Goal: Contribute content

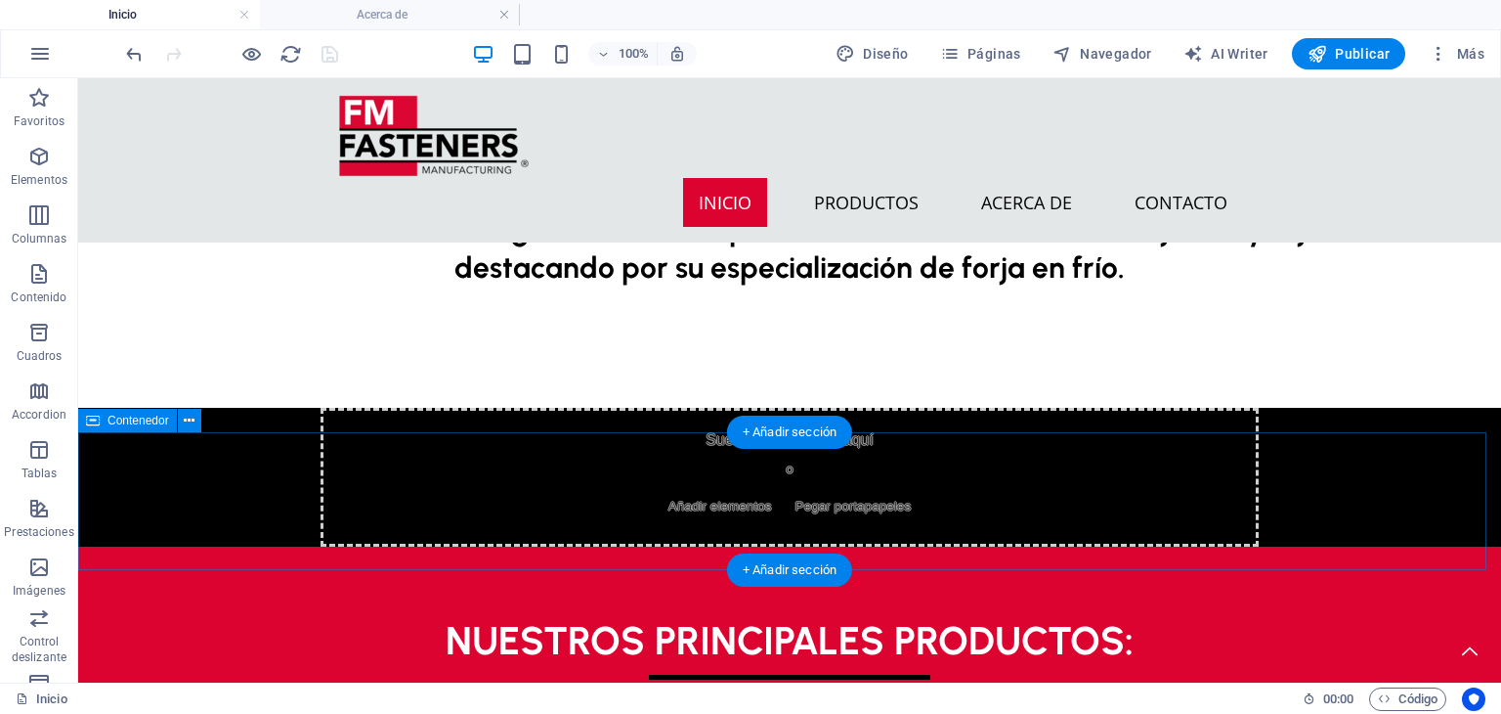
scroll to position [932, 0]
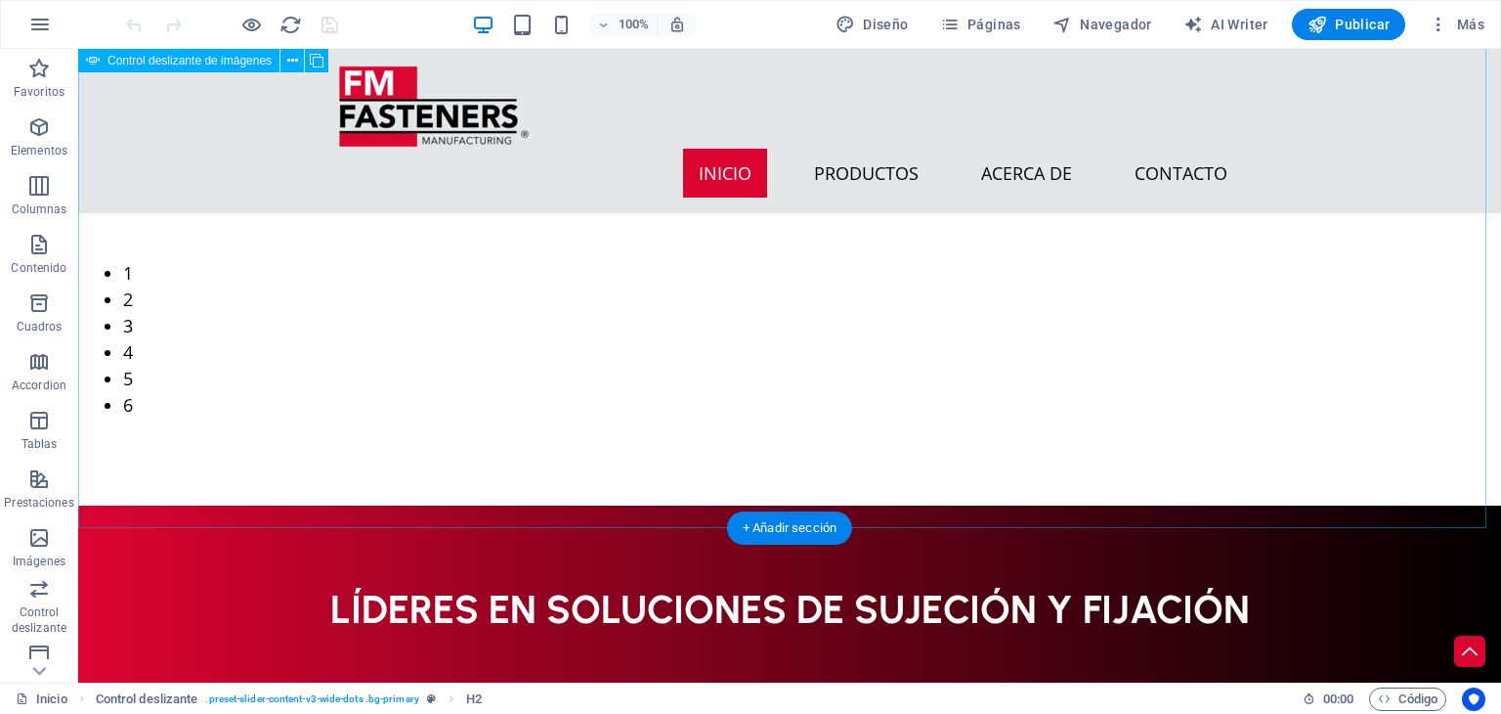
scroll to position [282, 0]
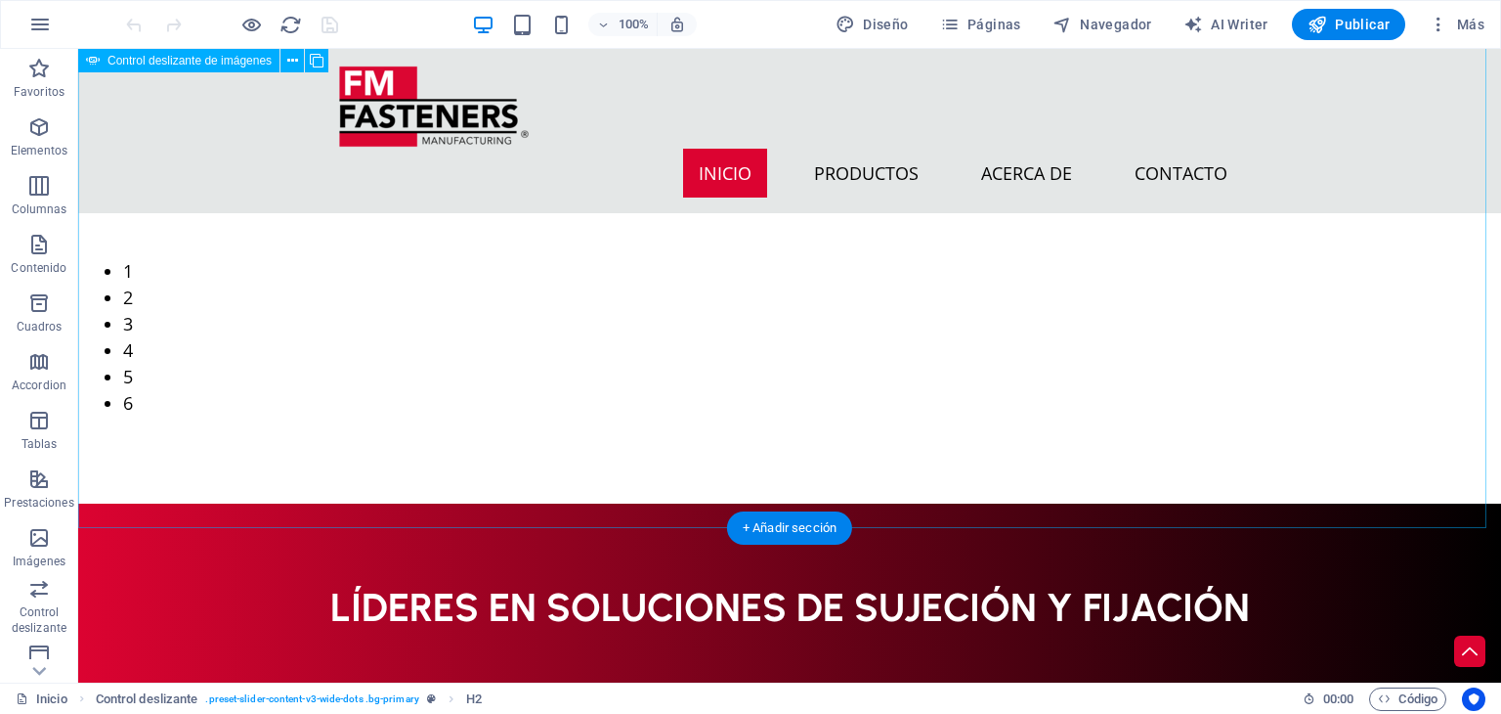
select select "px"
select select "ms"
select select "s"
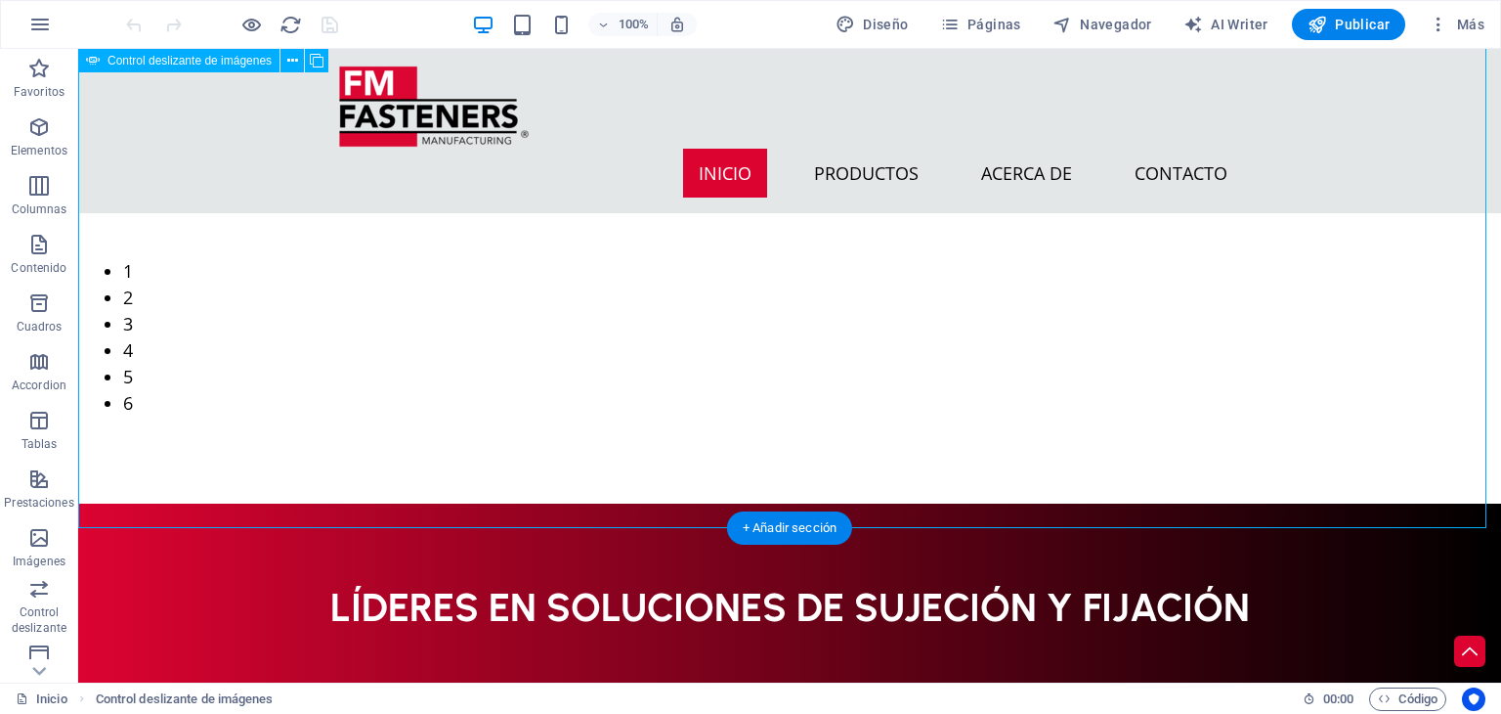
select select "progressive"
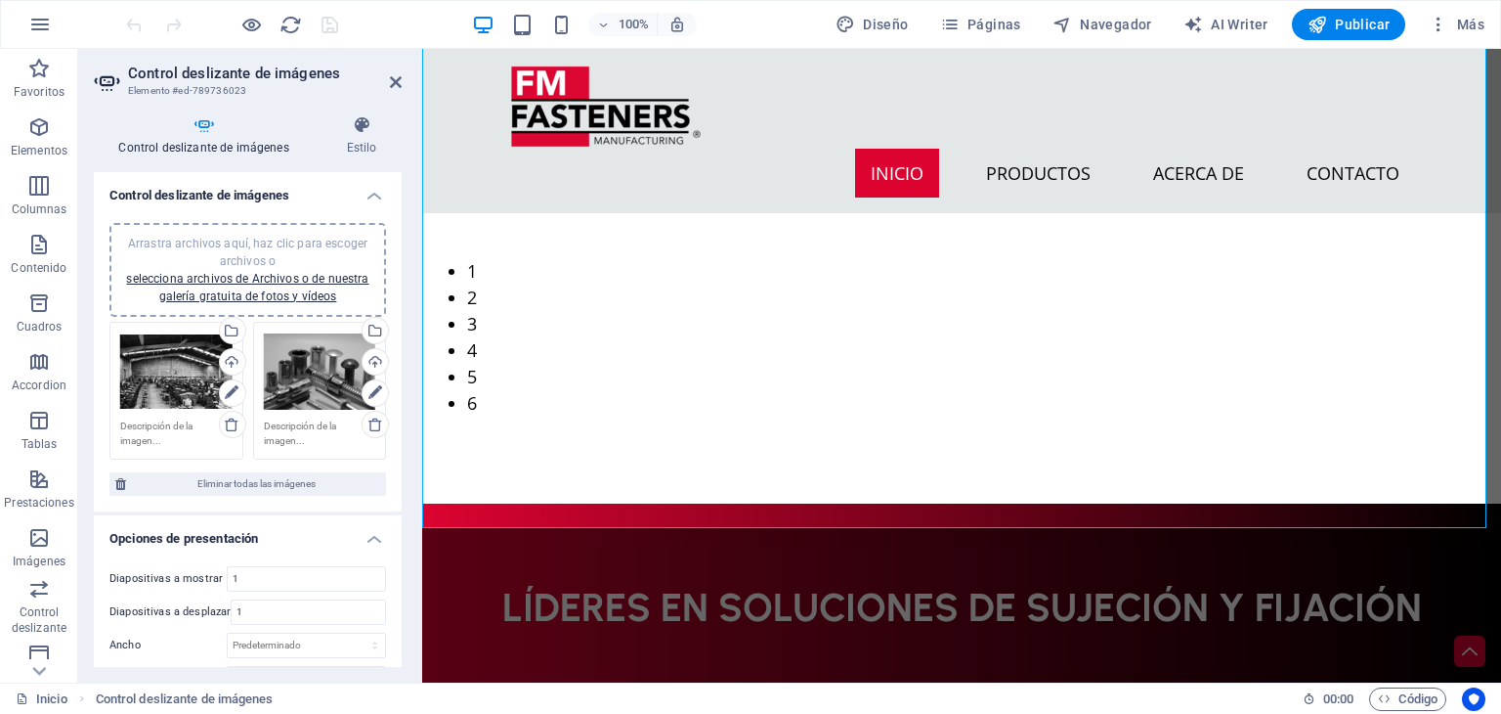
click at [326, 286] on div "Arrastra archivos aquí, haz clic para escoger archivos o selecciona archivos de…" at bounding box center [247, 270] width 253 height 70
click at [301, 276] on link "selecciona archivos de Archivos o de nuestra galería gratuita de fotos y vídeos" at bounding box center [247, 287] width 242 height 31
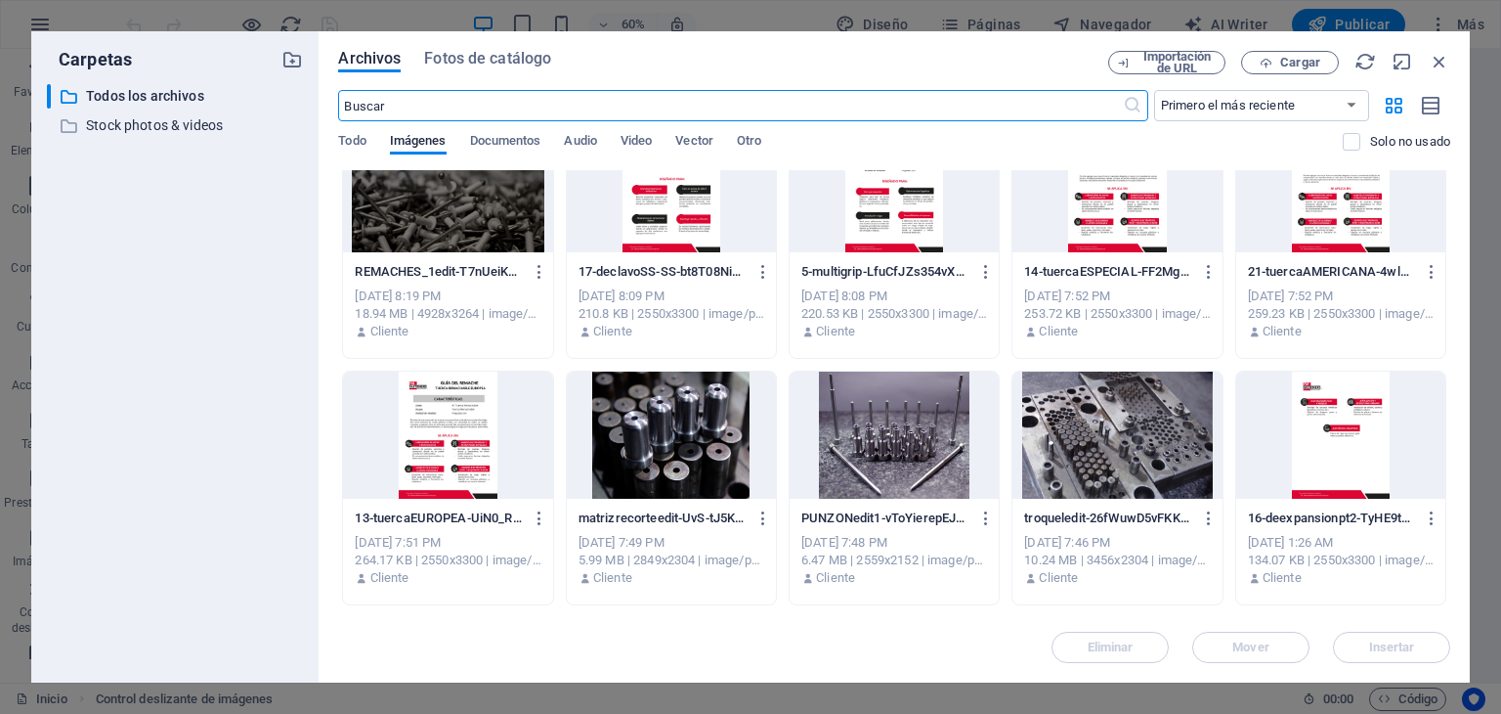
scroll to position [0, 0]
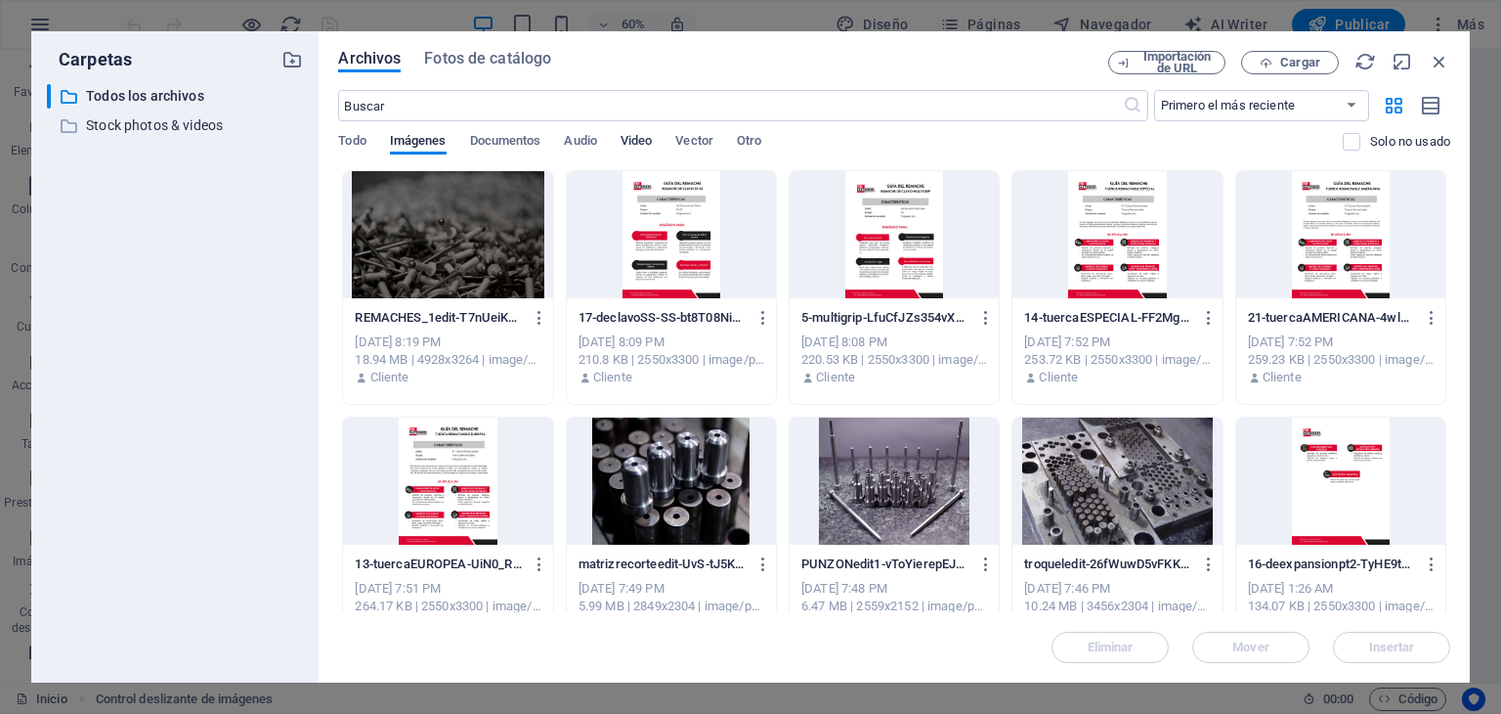
click at [629, 145] on span "Video" at bounding box center [636, 142] width 31 height 27
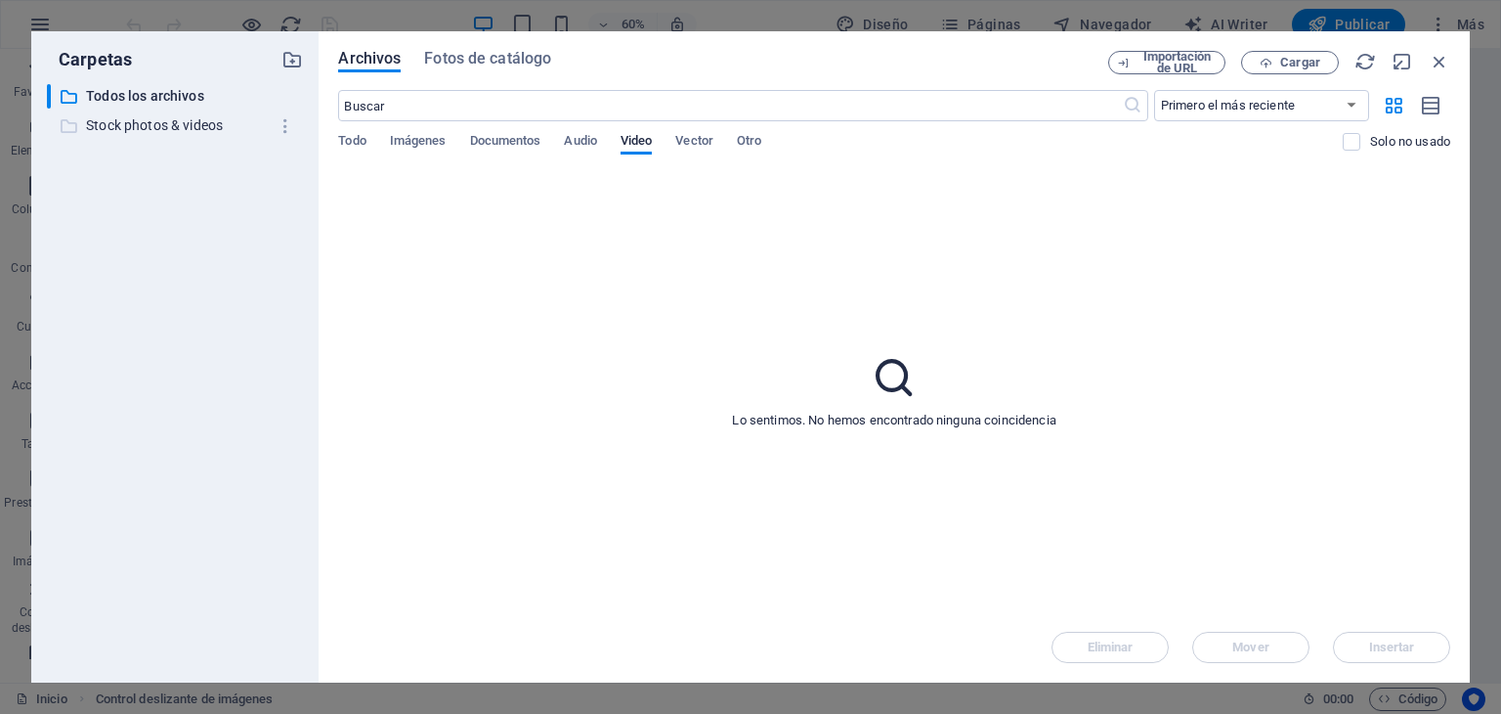
click at [174, 133] on p "Stock photos & videos" at bounding box center [177, 125] width 182 height 22
click at [652, 136] on span "Video" at bounding box center [636, 142] width 31 height 27
click at [145, 140] on div "​ Todos los archivos Todos los archivos ​ Stock photos & videos Stock photos & …" at bounding box center [175, 375] width 256 height 583
click at [469, 55] on span "Fotos de catálogo" at bounding box center [487, 58] width 127 height 23
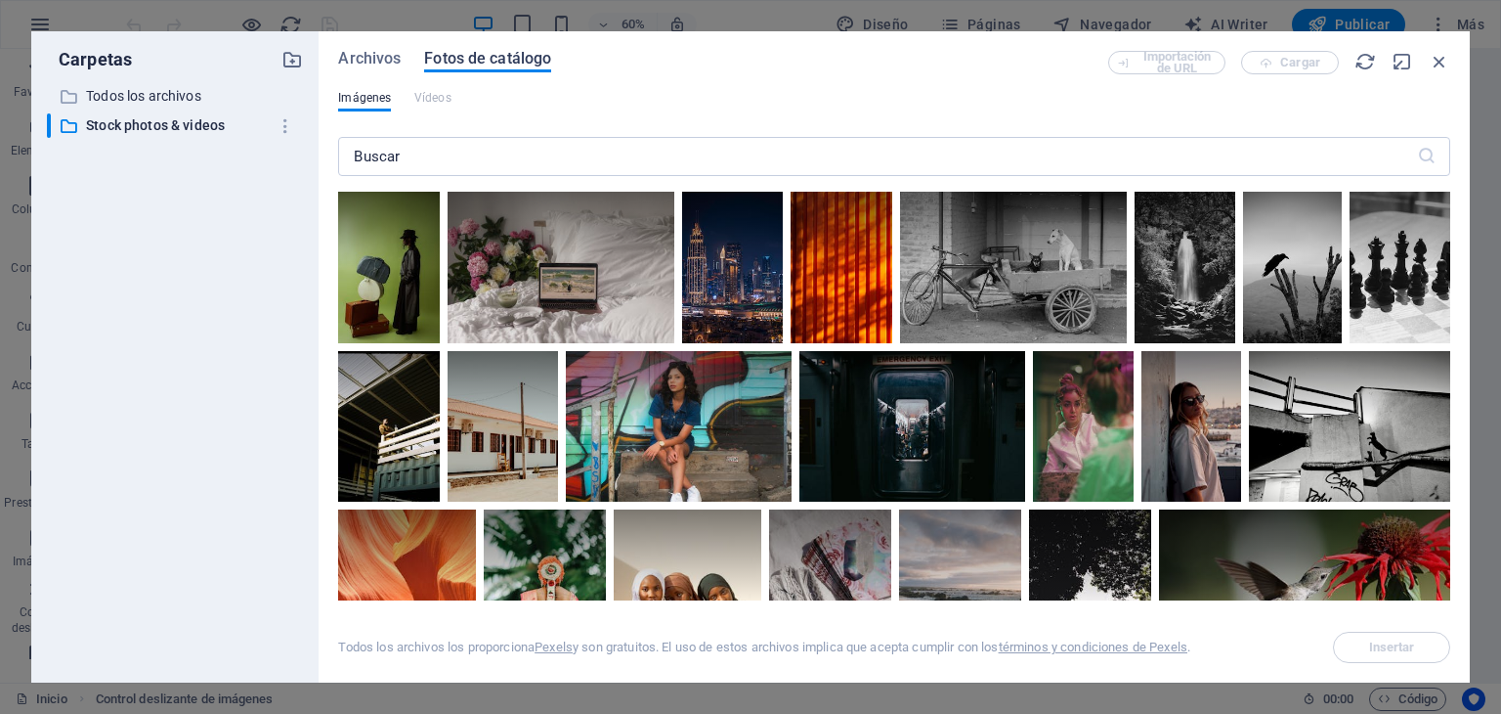
click at [469, 55] on span "Fotos de catálogo" at bounding box center [487, 58] width 127 height 23
click at [169, 99] on p "Todos los archivos" at bounding box center [177, 96] width 182 height 22
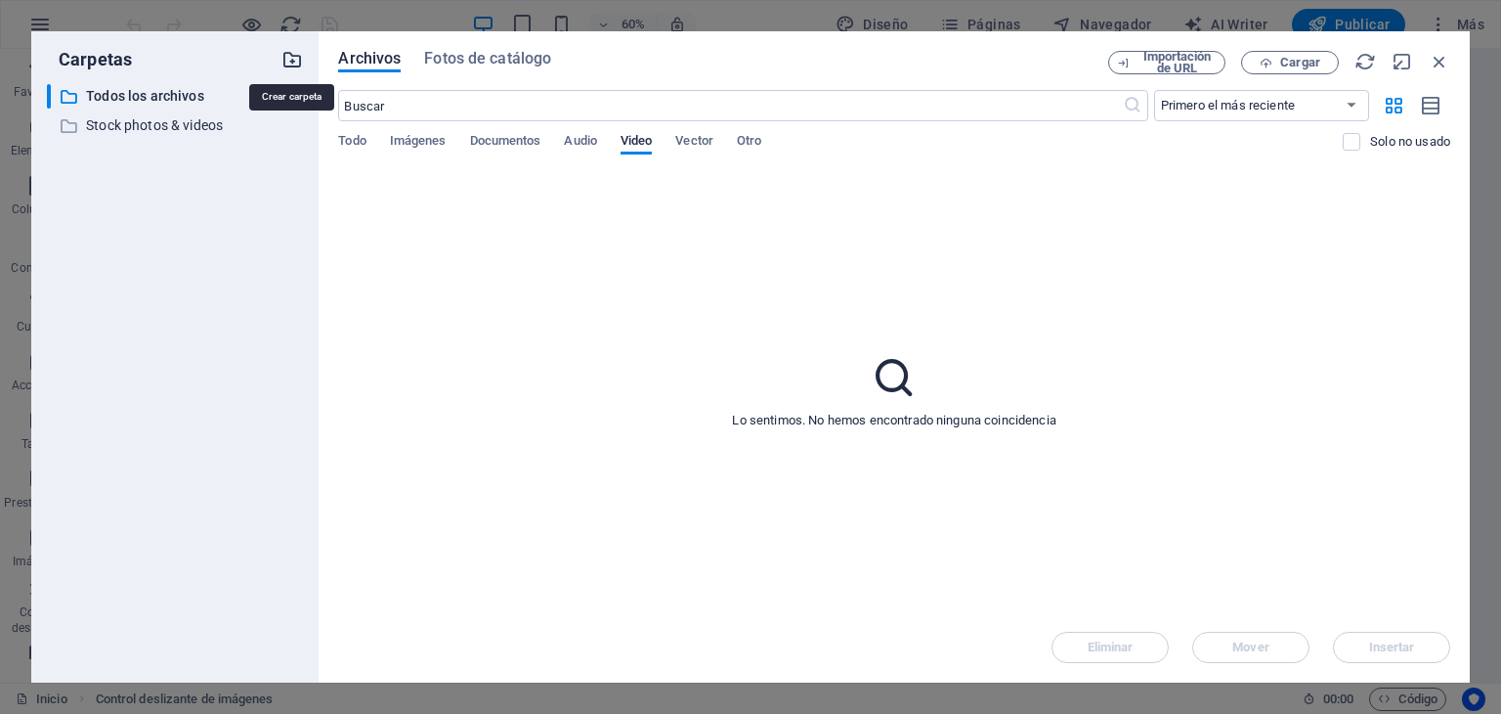
click at [285, 58] on icon "button" at bounding box center [293, 60] width 22 height 22
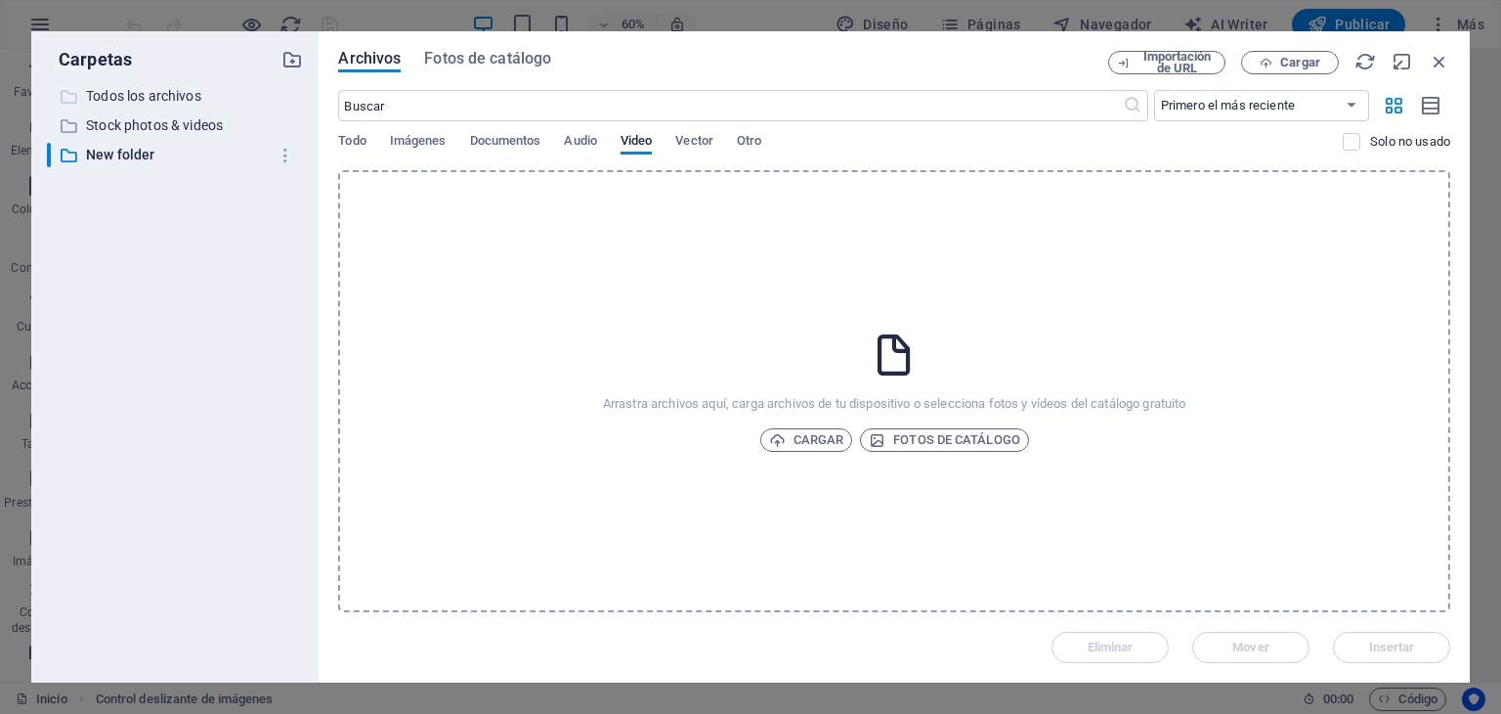
click at [173, 98] on p "Todos los archivos" at bounding box center [177, 96] width 182 height 22
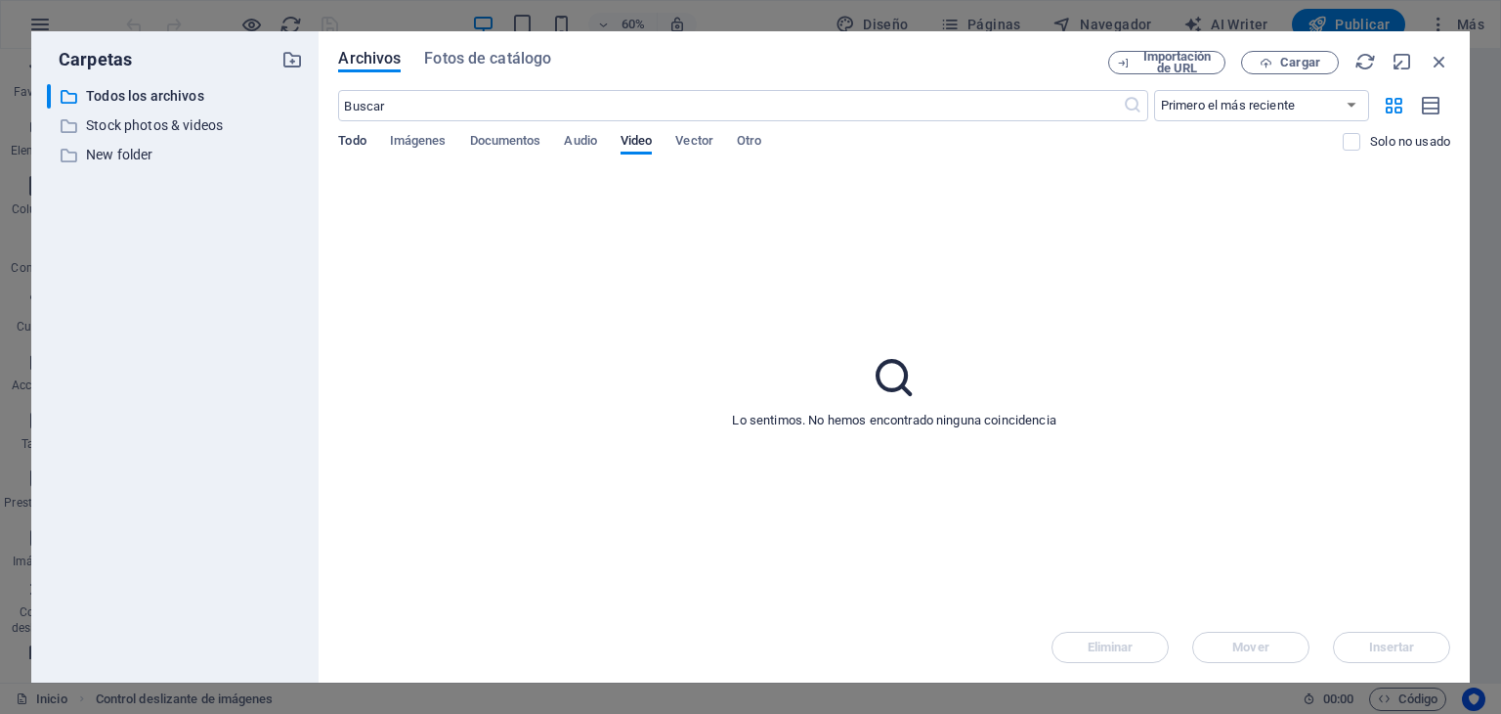
click at [359, 134] on span "Todo" at bounding box center [351, 142] width 27 height 27
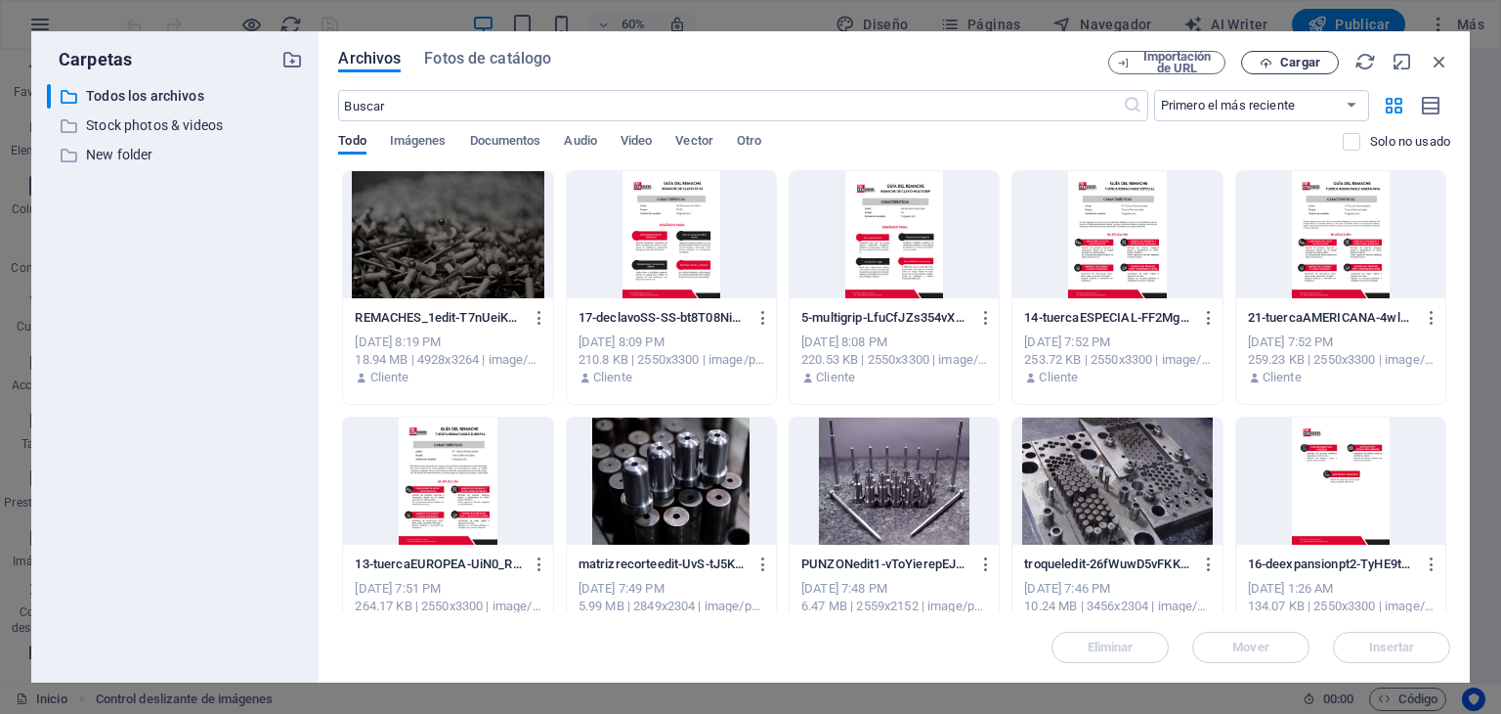
click at [1297, 57] on span "Cargar" at bounding box center [1300, 63] width 40 height 12
click at [584, 138] on span "Audio" at bounding box center [580, 142] width 32 height 27
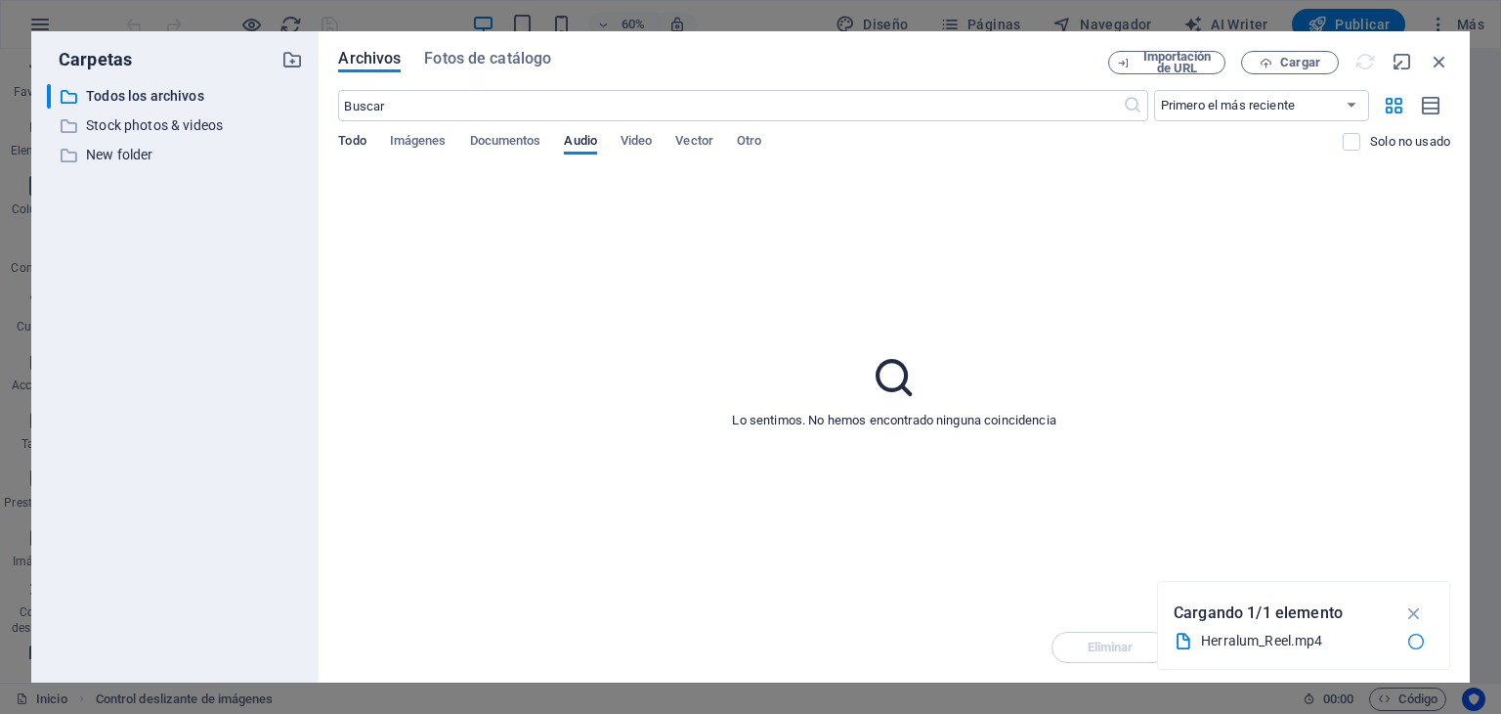
click at [356, 140] on span "Todo" at bounding box center [351, 142] width 27 height 27
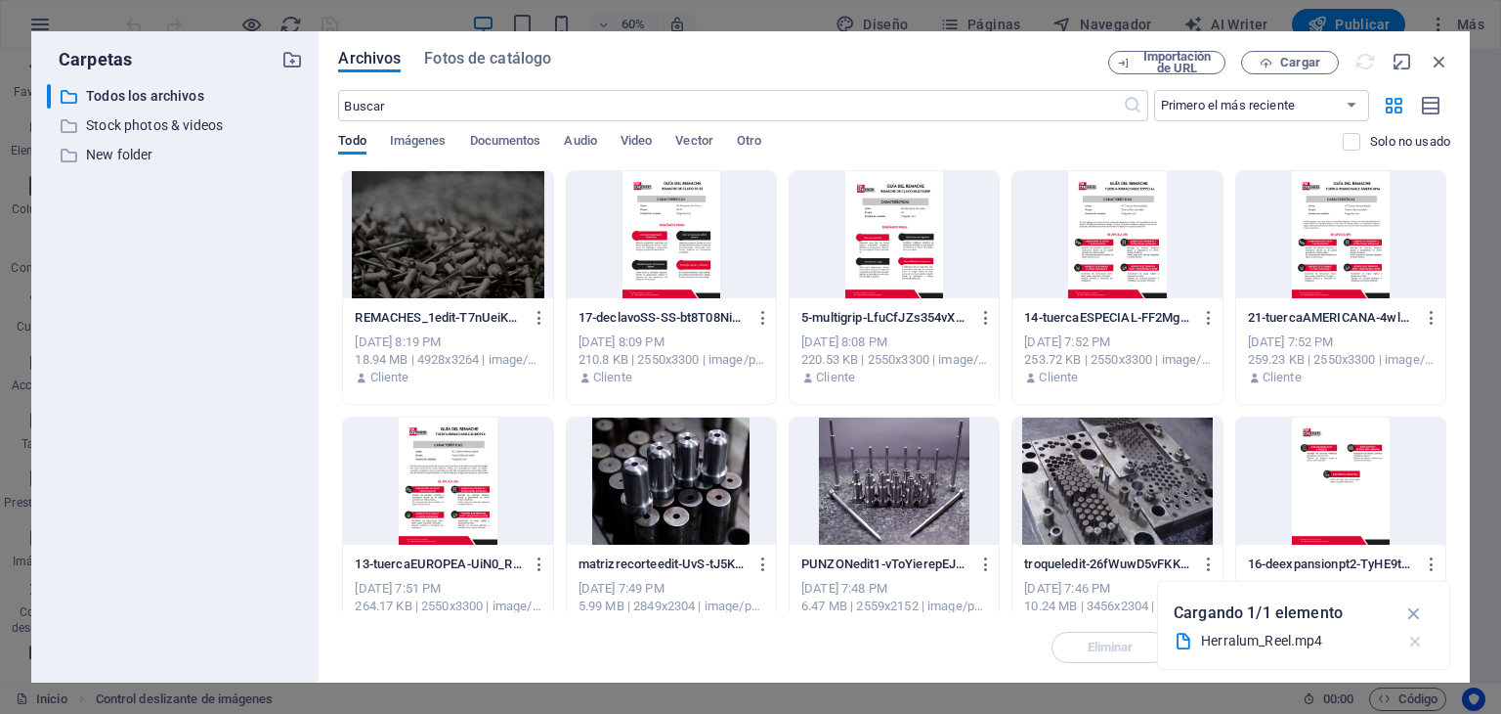
click at [1411, 642] on icon "button" at bounding box center [1416, 641] width 21 height 20
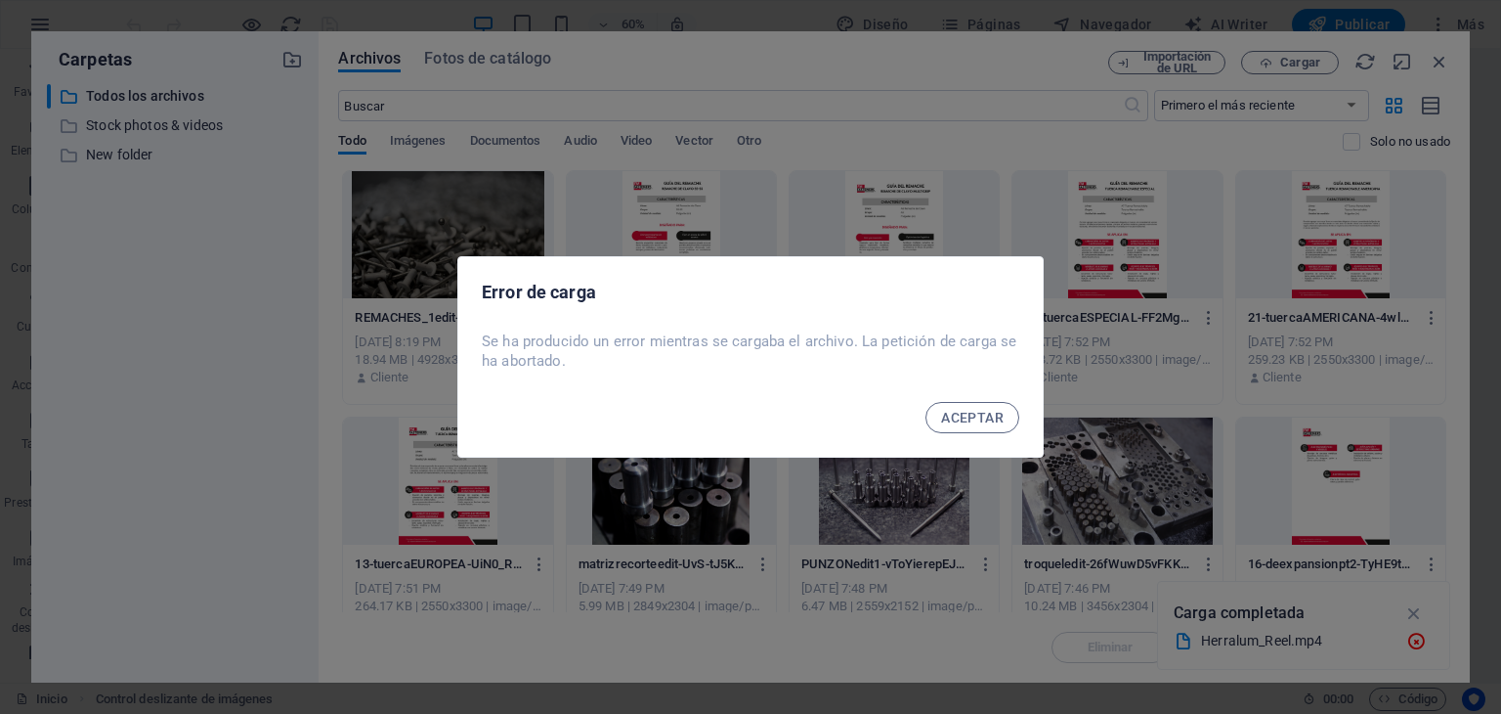
click at [990, 400] on div "ACEPTAR" at bounding box center [750, 423] width 585 height 66
click at [973, 418] on span "ACEPTAR" at bounding box center [972, 418] width 63 height 16
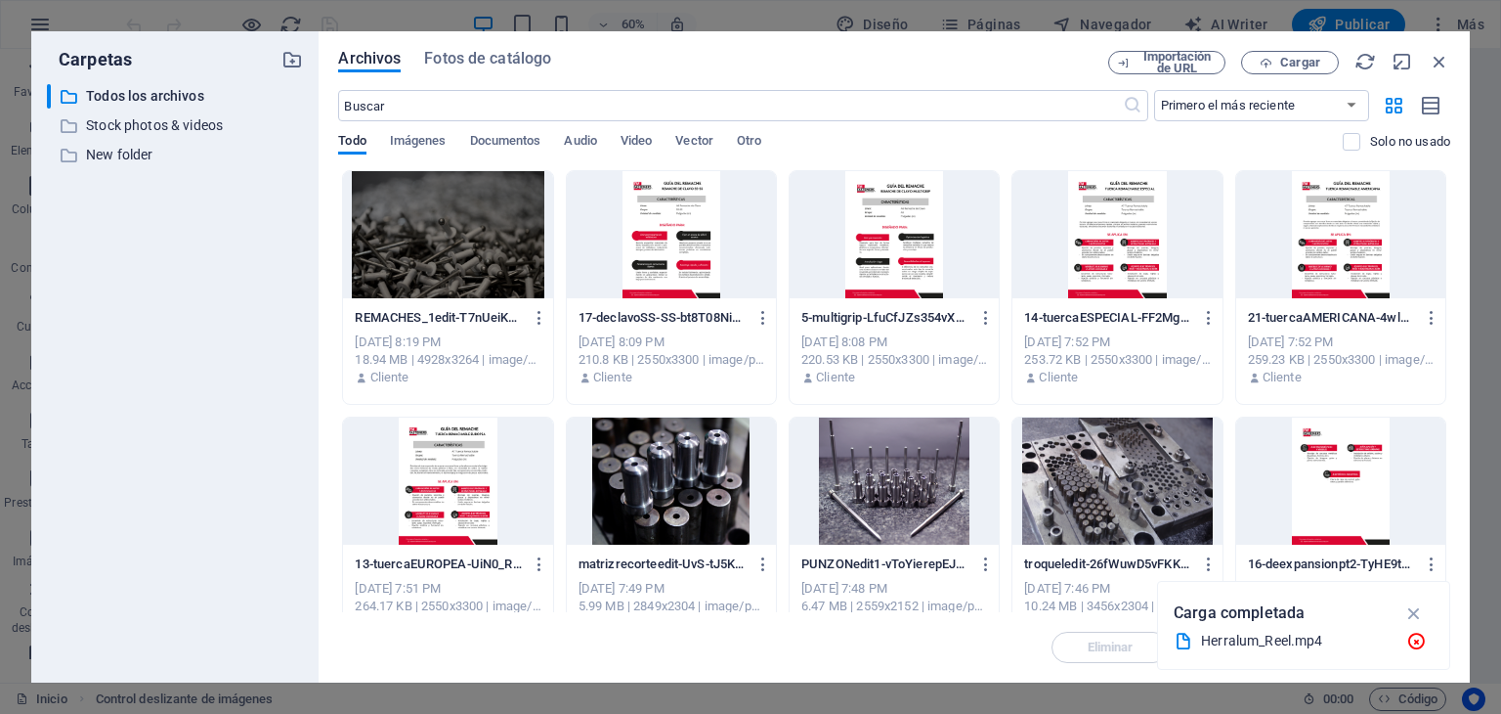
click at [1303, 636] on div "Herralum_Reel.mp4" at bounding box center [1296, 640] width 190 height 22
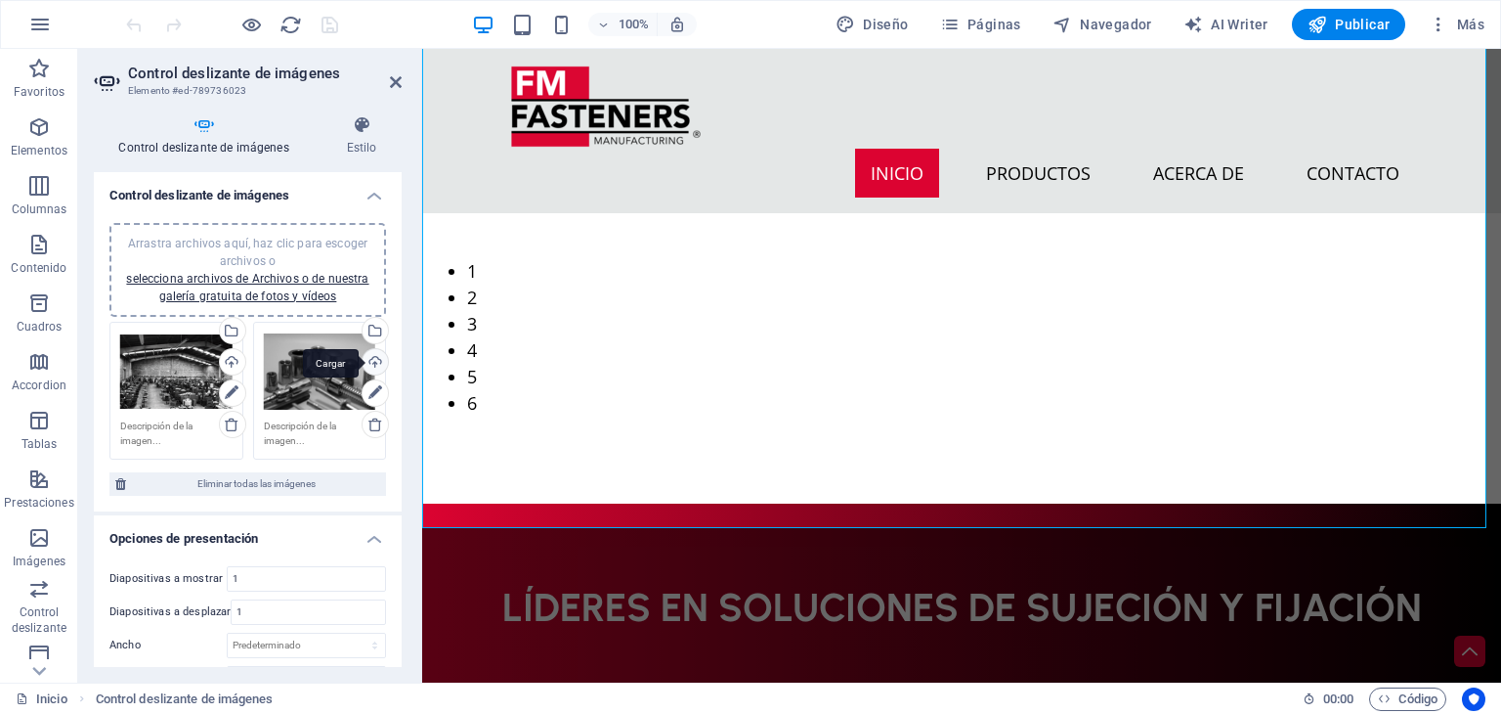
click at [368, 363] on div "Cargar" at bounding box center [373, 363] width 29 height 29
click at [305, 255] on div "Arrastra archivos aquí, haz clic para escoger archivos o selecciona archivos de…" at bounding box center [247, 270] width 253 height 70
drag, startPoint x: 210, startPoint y: 224, endPoint x: 203, endPoint y: 235, distance: 12.7
click at [203, 235] on div "Arrastra archivos aquí, haz clic para escoger archivos o selecciona archivos de…" at bounding box center [247, 270] width 277 height 94
click at [390, 88] on icon at bounding box center [396, 82] width 12 height 16
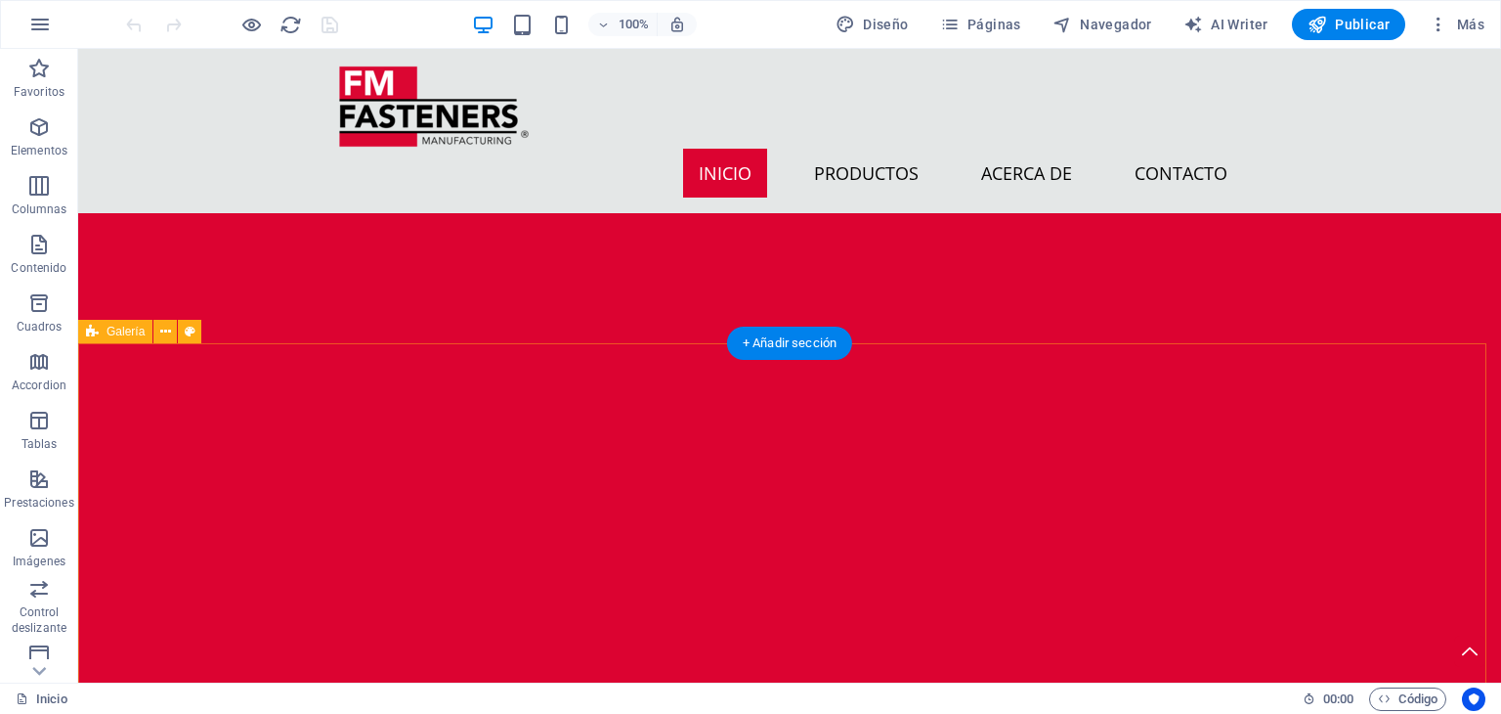
scroll to position [1681, 0]
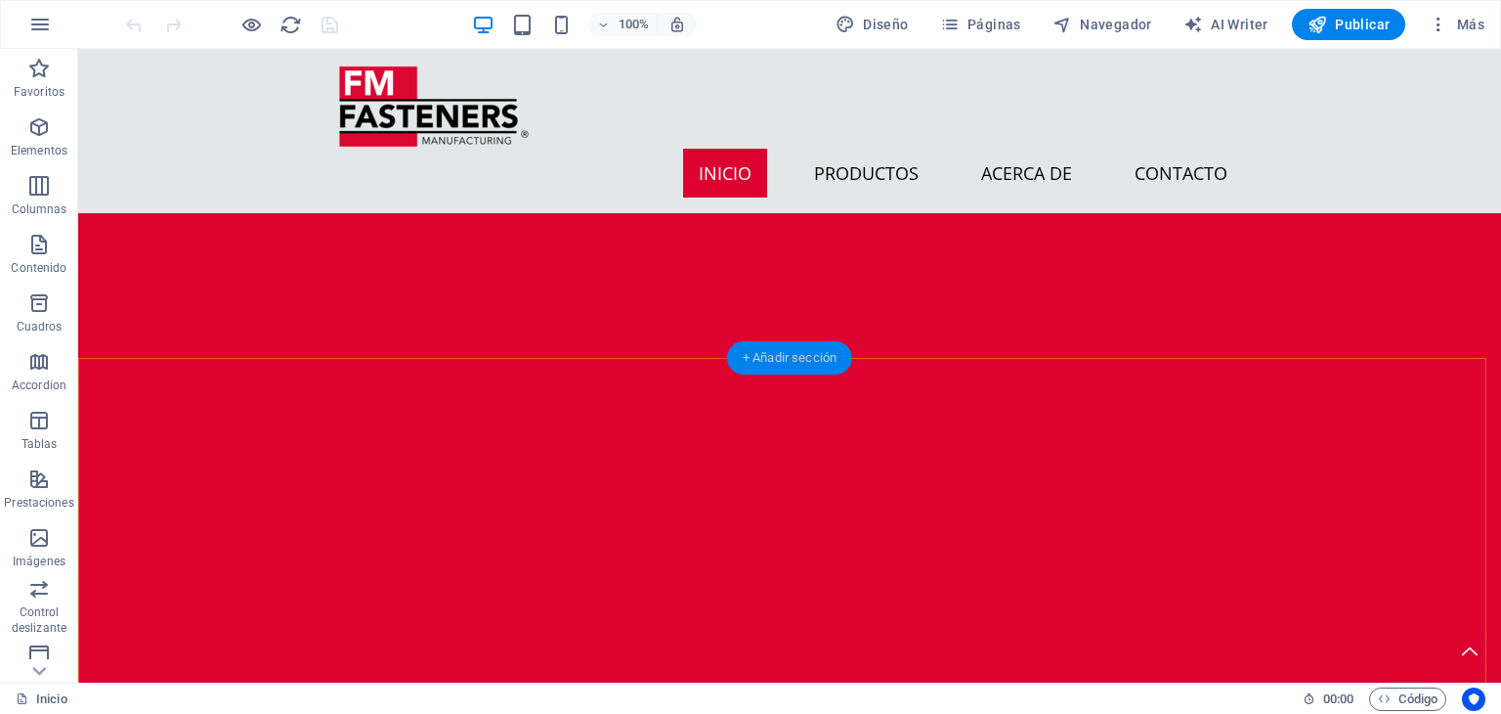
click at [804, 354] on div "+ Añadir sección" at bounding box center [789, 357] width 125 height 33
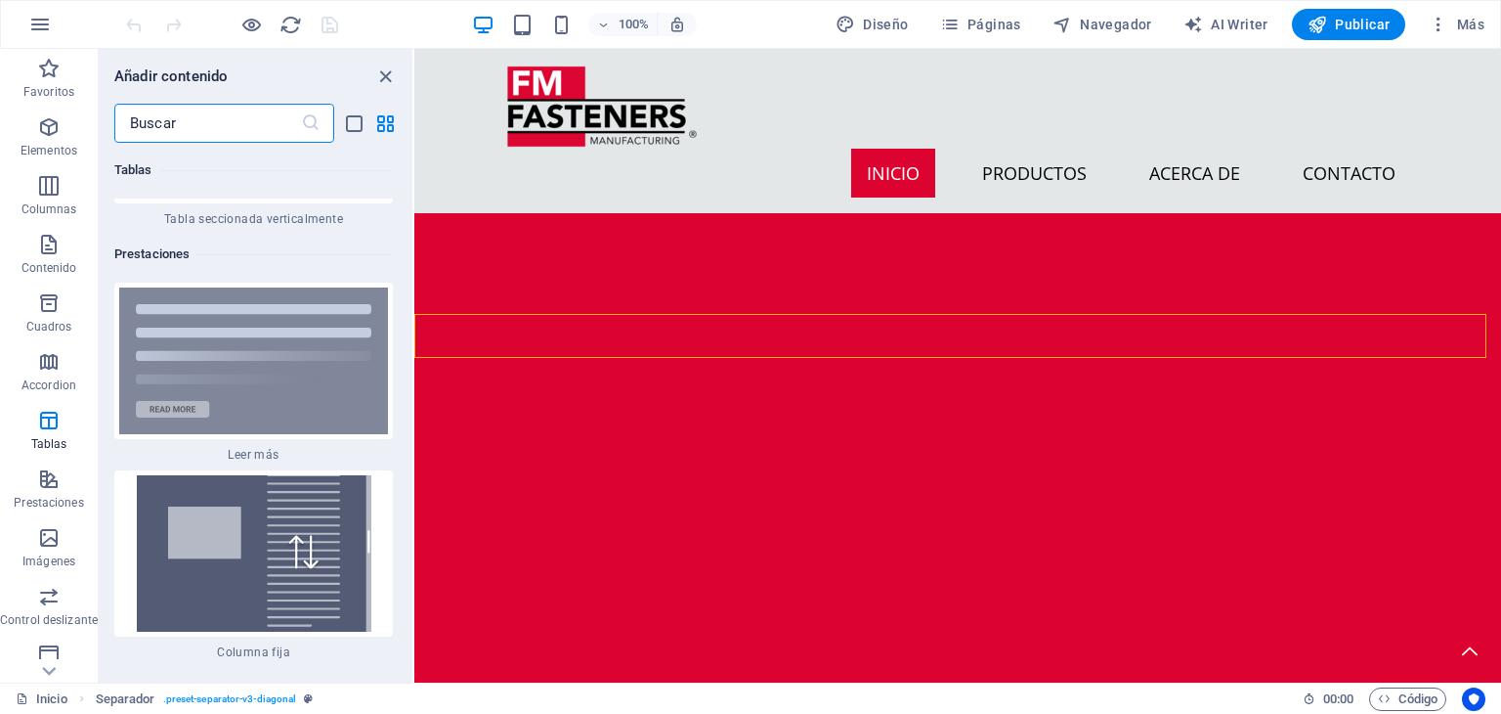
scroll to position [14814, 0]
click at [43, 556] on p "Imágenes" at bounding box center [48, 561] width 53 height 16
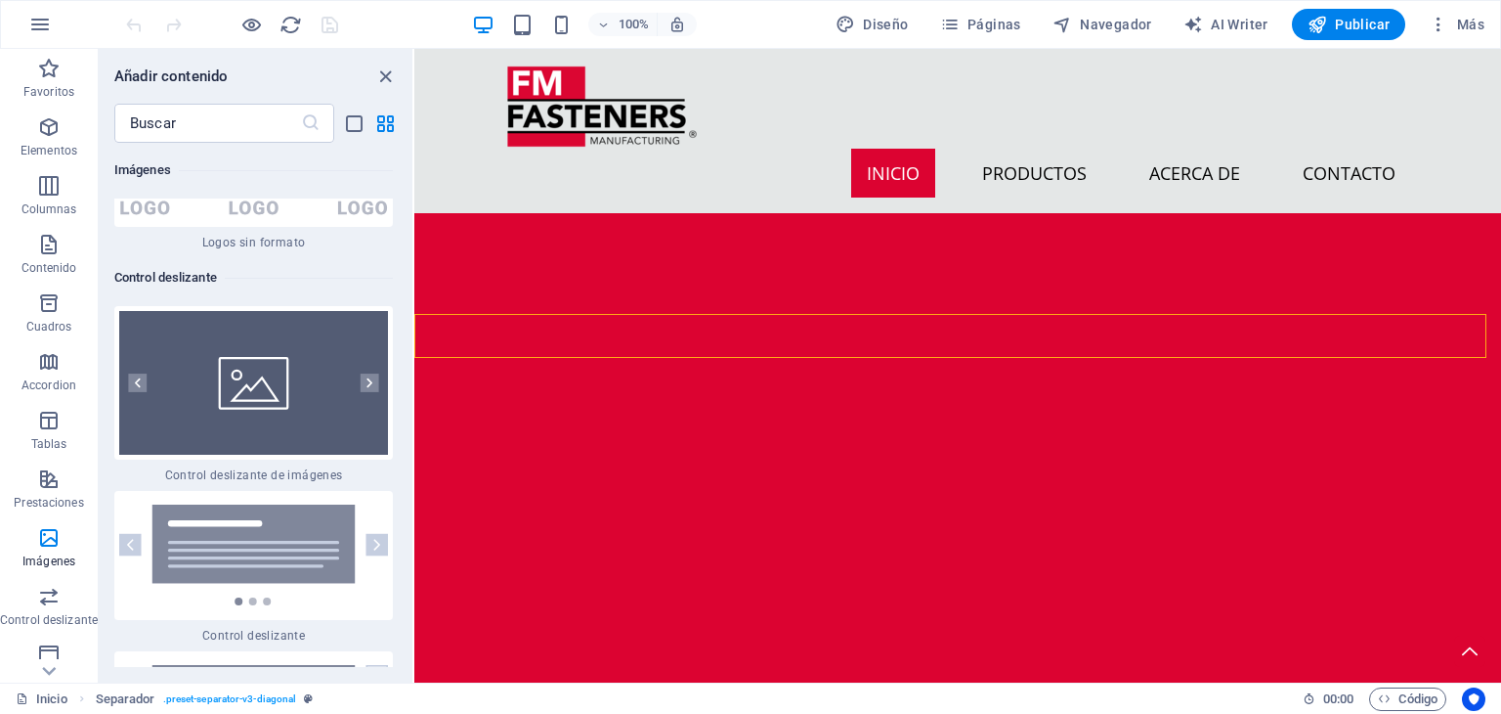
scroll to position [22111, 0]
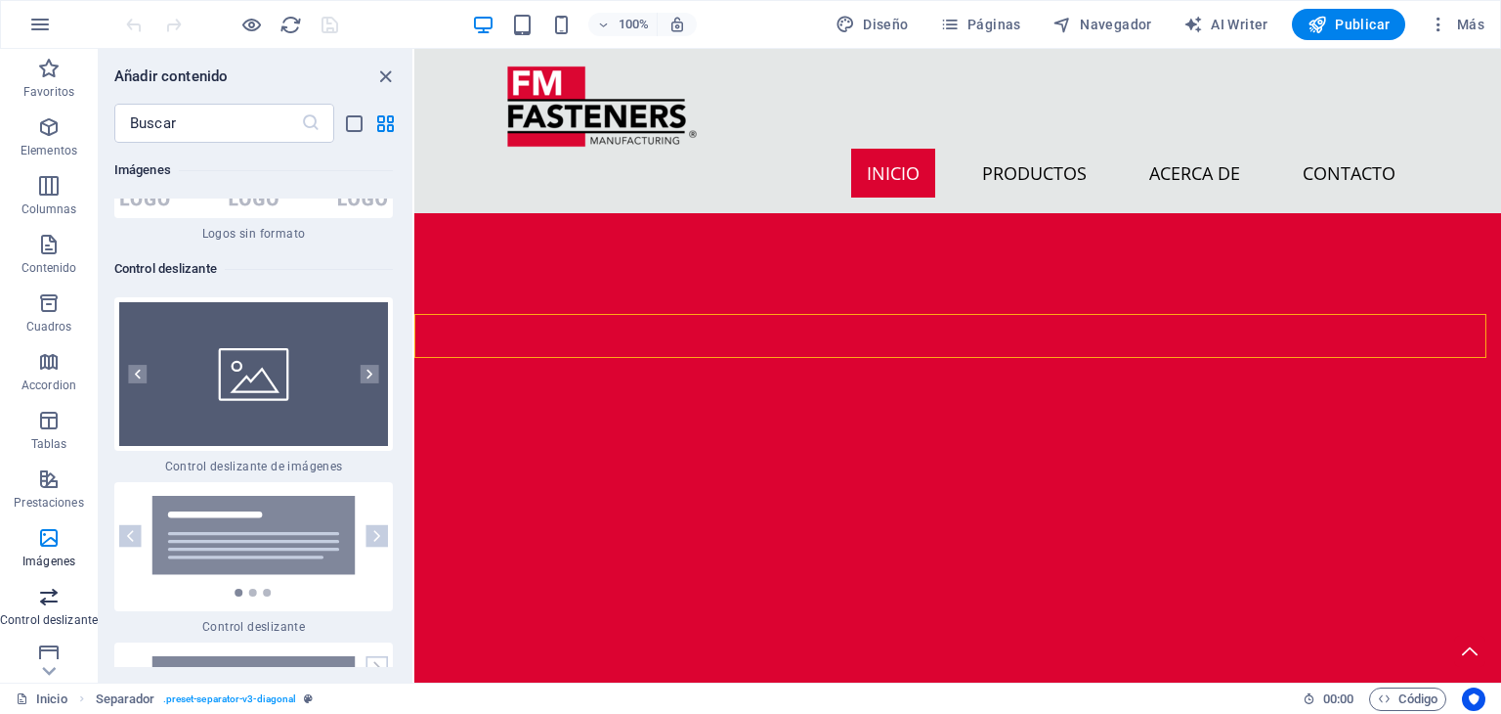
click at [51, 599] on icon "button" at bounding box center [48, 596] width 23 height 23
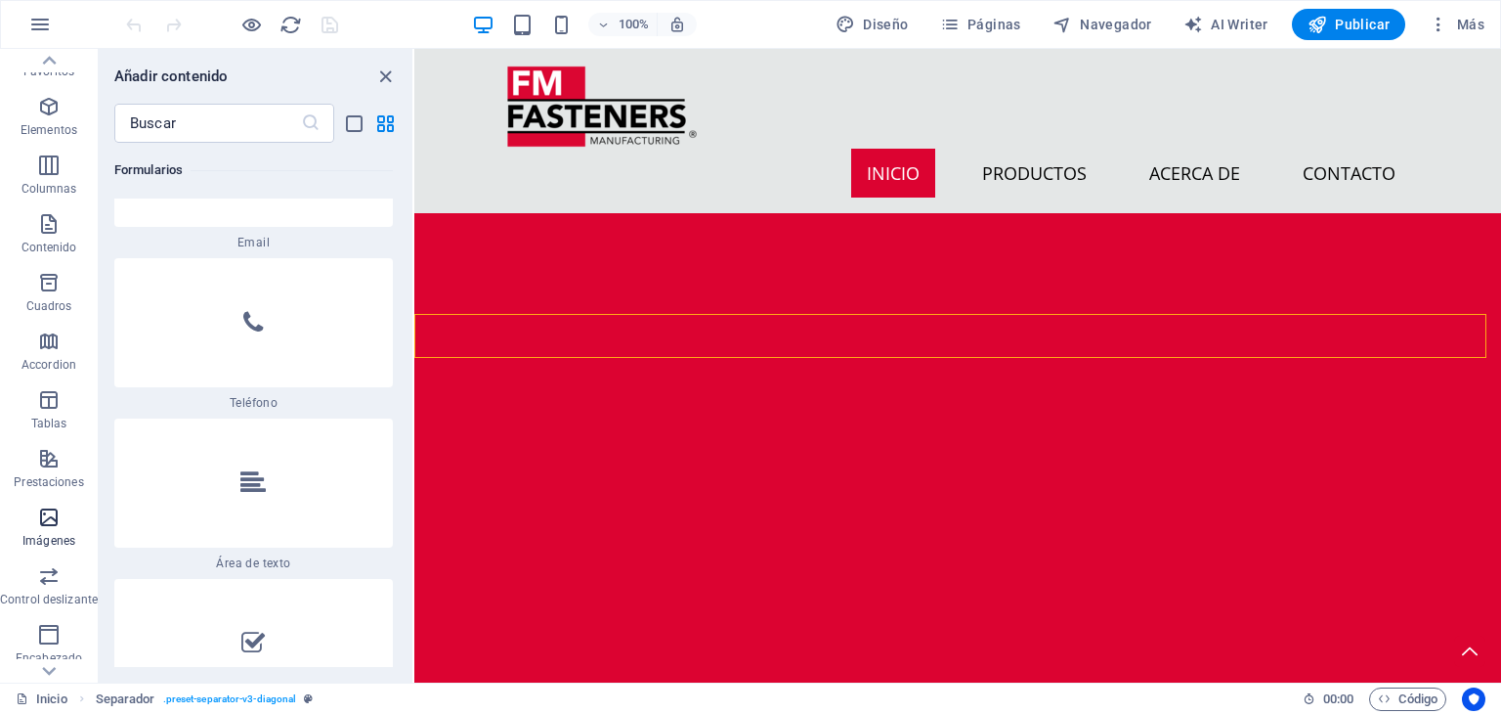
scroll to position [0, 0]
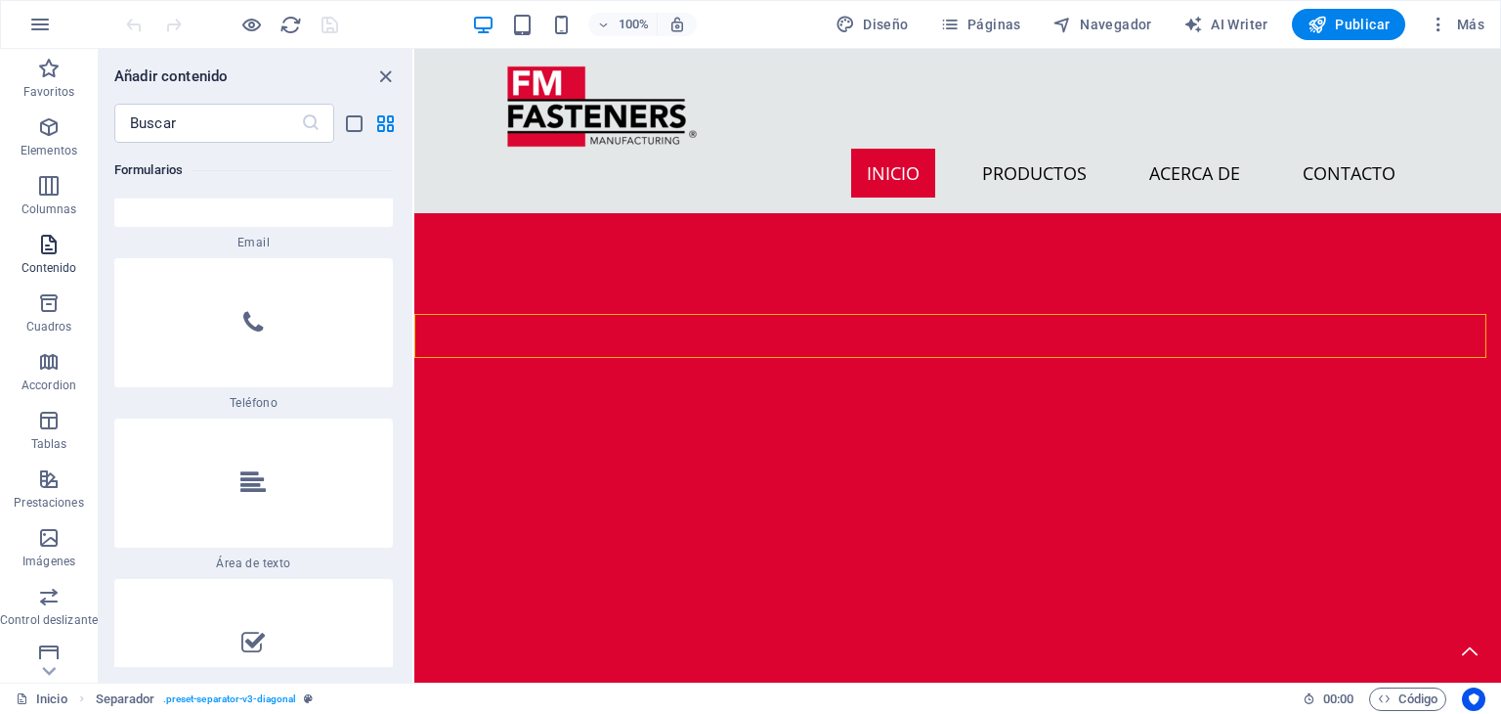
click at [44, 244] on icon "button" at bounding box center [48, 244] width 23 height 23
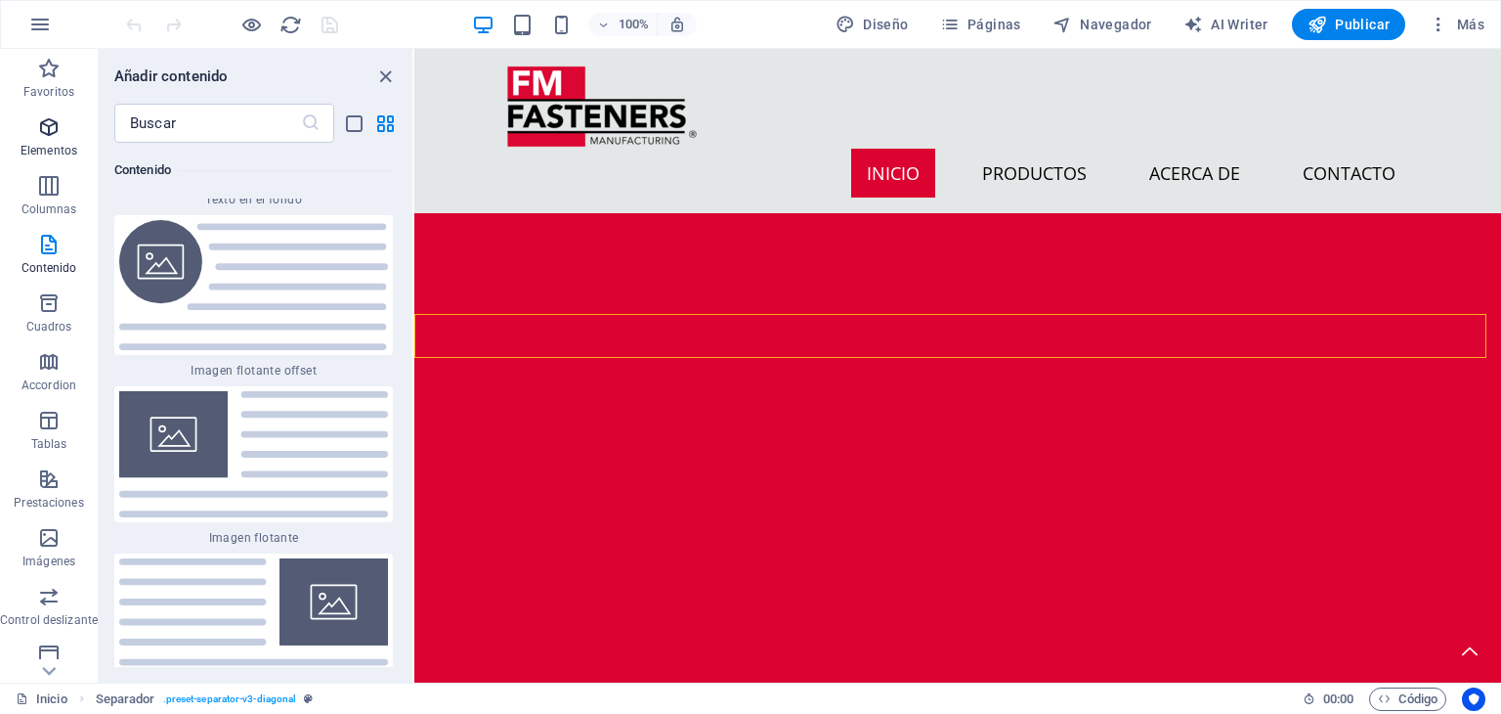
scroll to position [8290, 0]
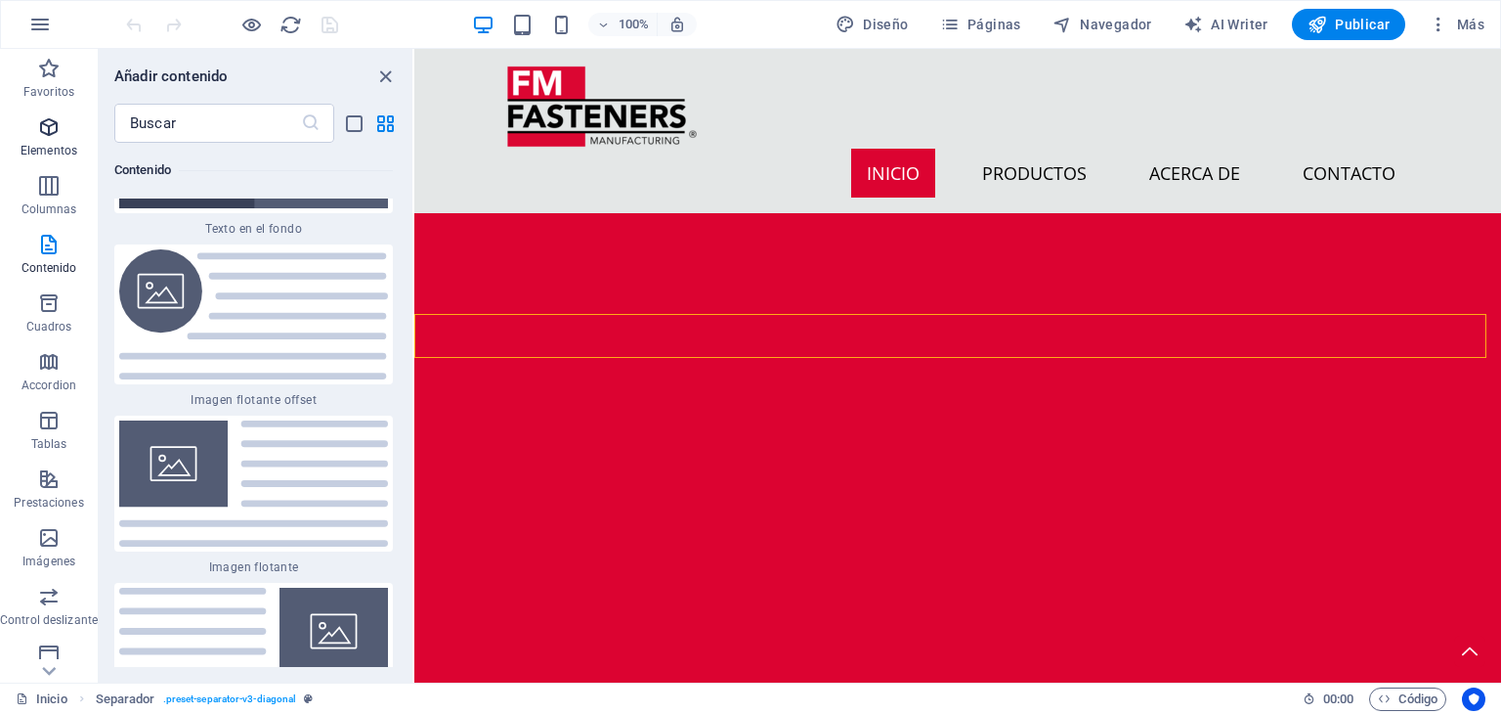
click at [43, 128] on icon "button" at bounding box center [48, 126] width 23 height 23
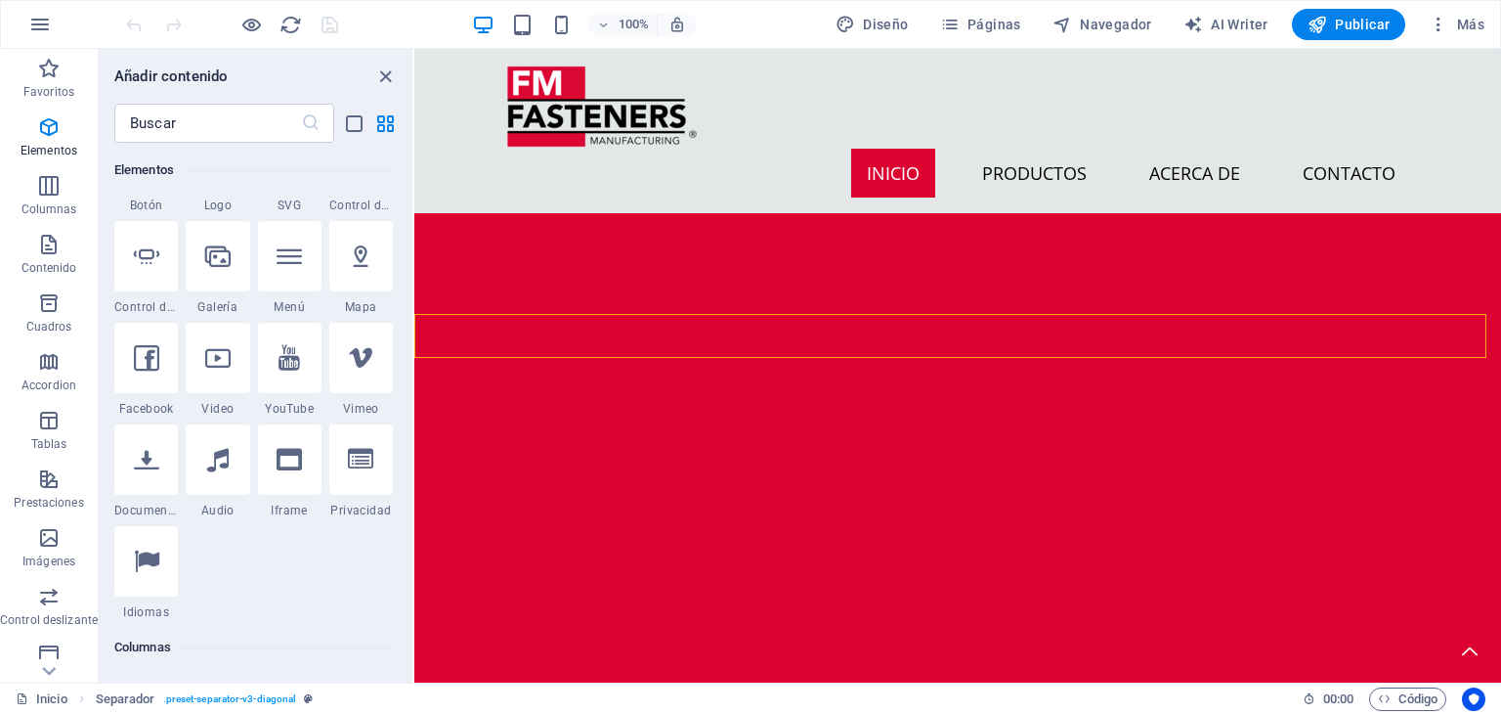
scroll to position [682, 0]
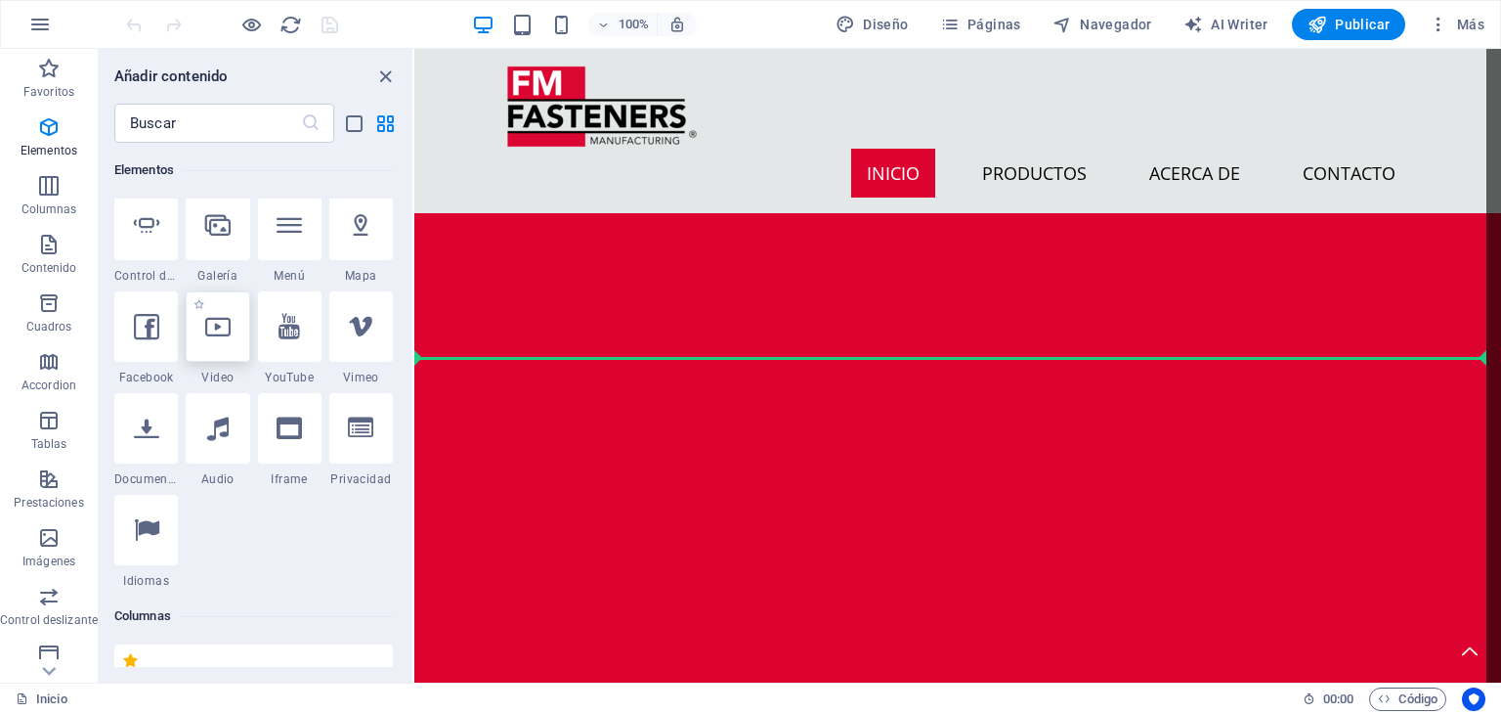
select select "%"
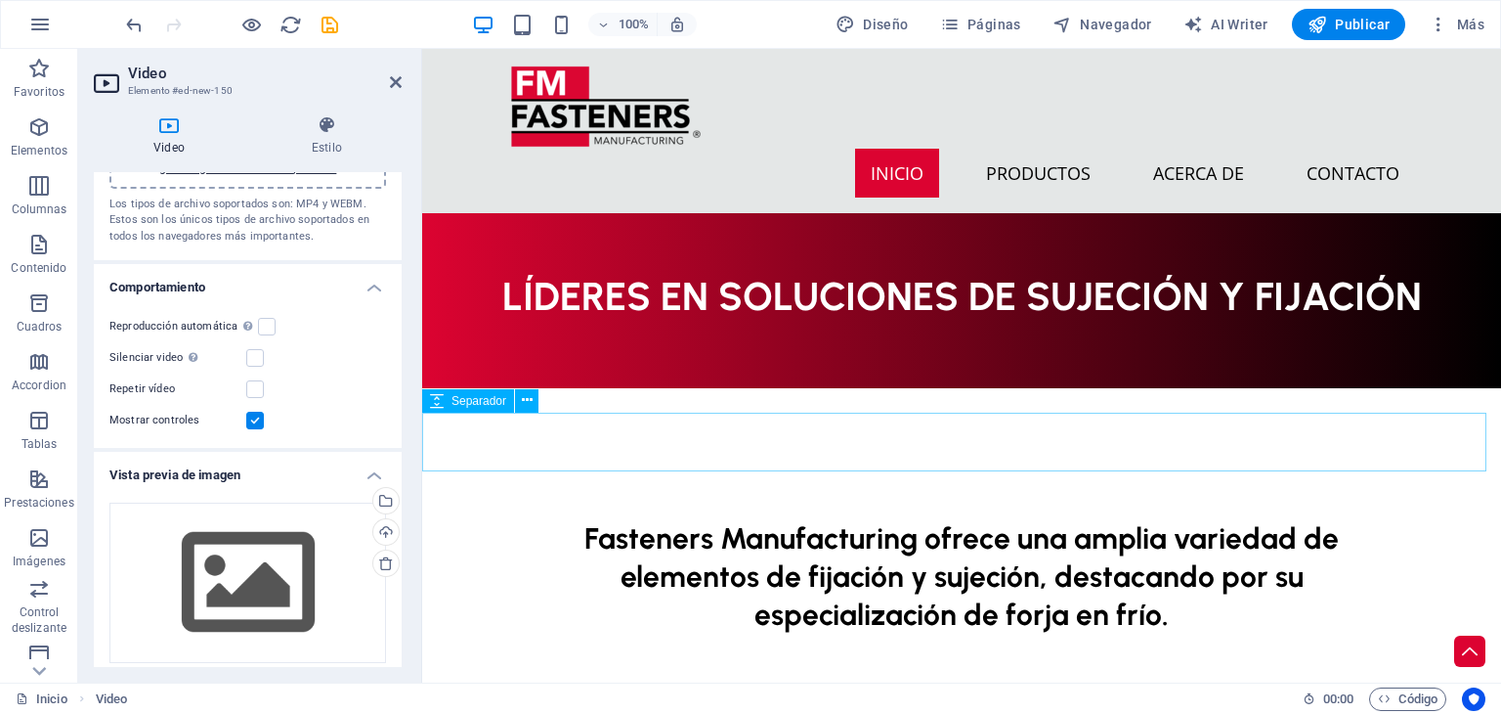
scroll to position [591, 0]
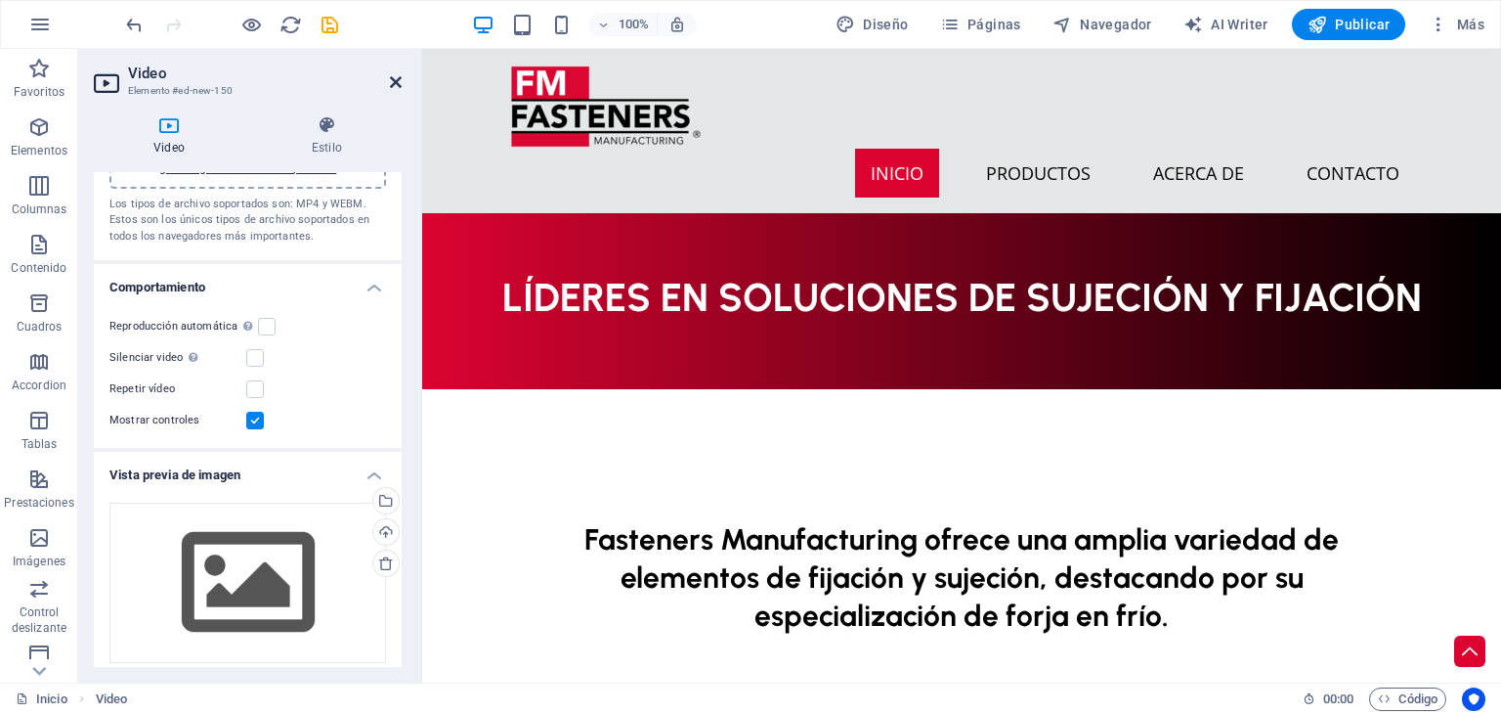
click at [395, 74] on icon at bounding box center [396, 82] width 12 height 16
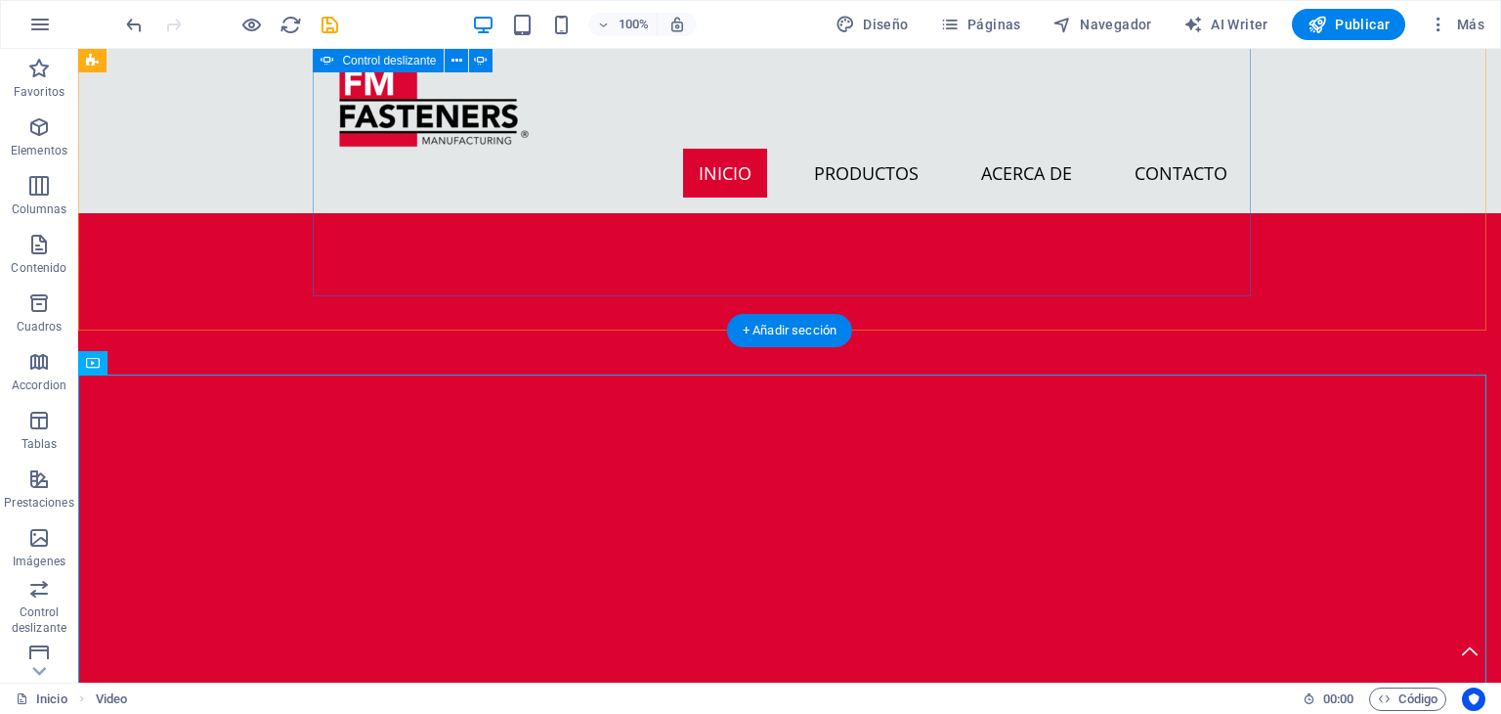
scroll to position [1678, 0]
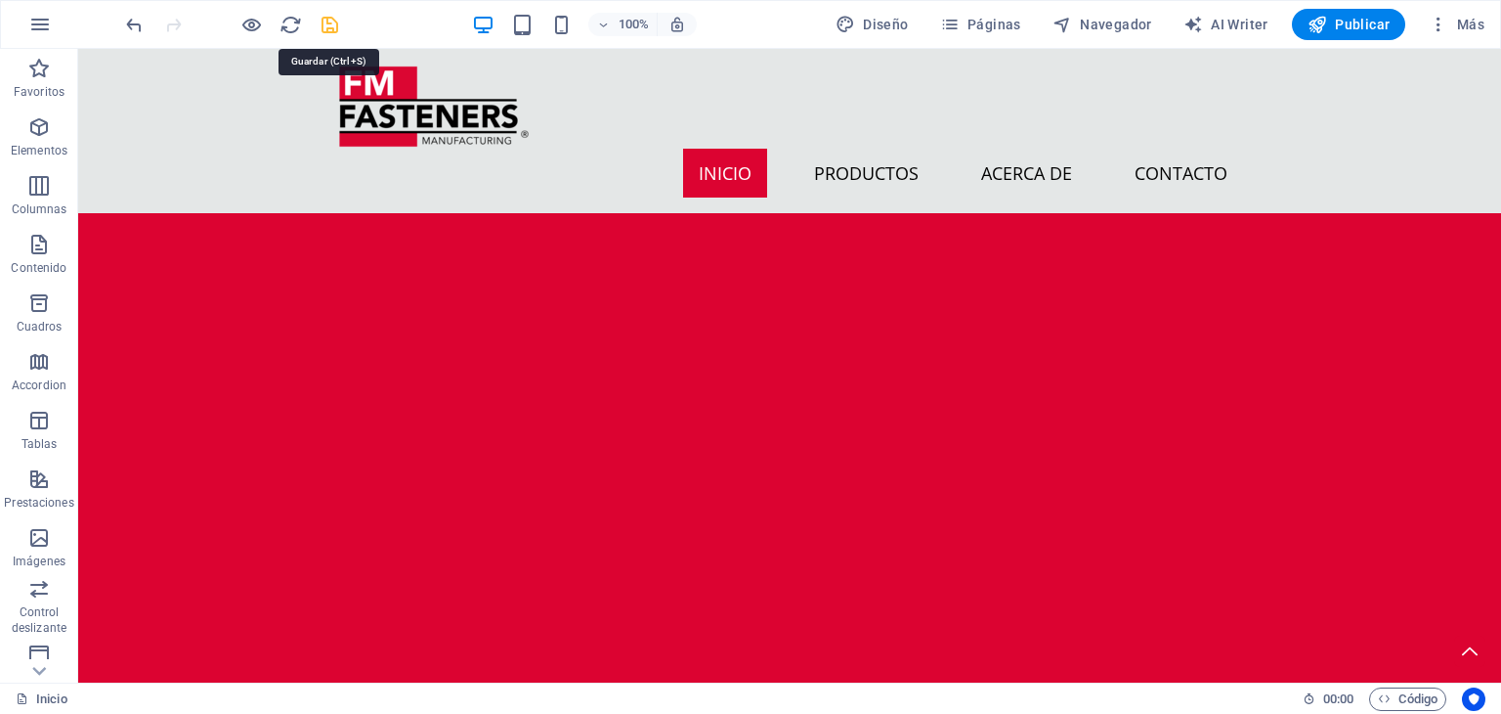
click at [321, 30] on icon "save" at bounding box center [330, 25] width 22 height 22
